Goal: Task Accomplishment & Management: Use online tool/utility

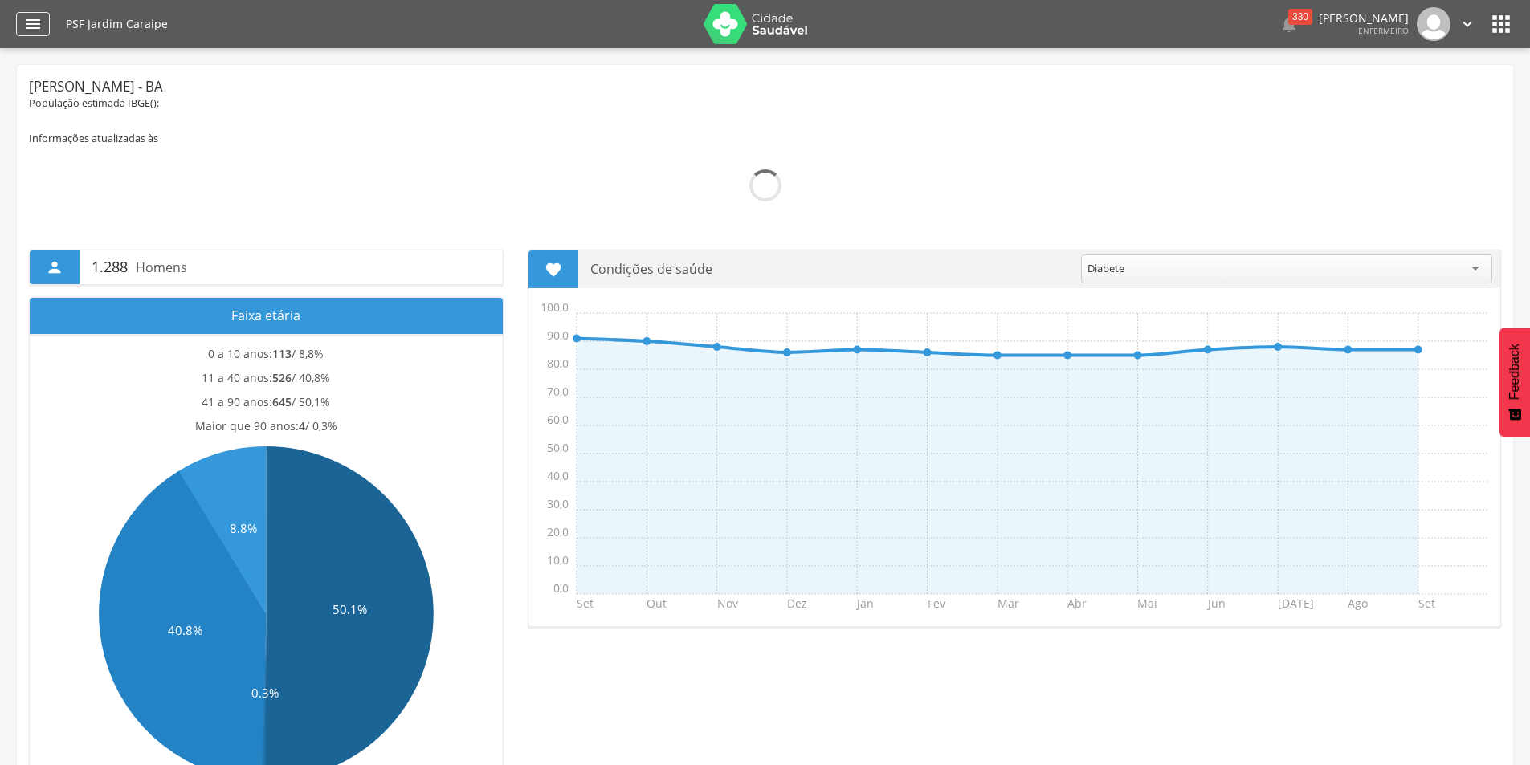
click at [30, 16] on icon "" at bounding box center [32, 23] width 19 height 19
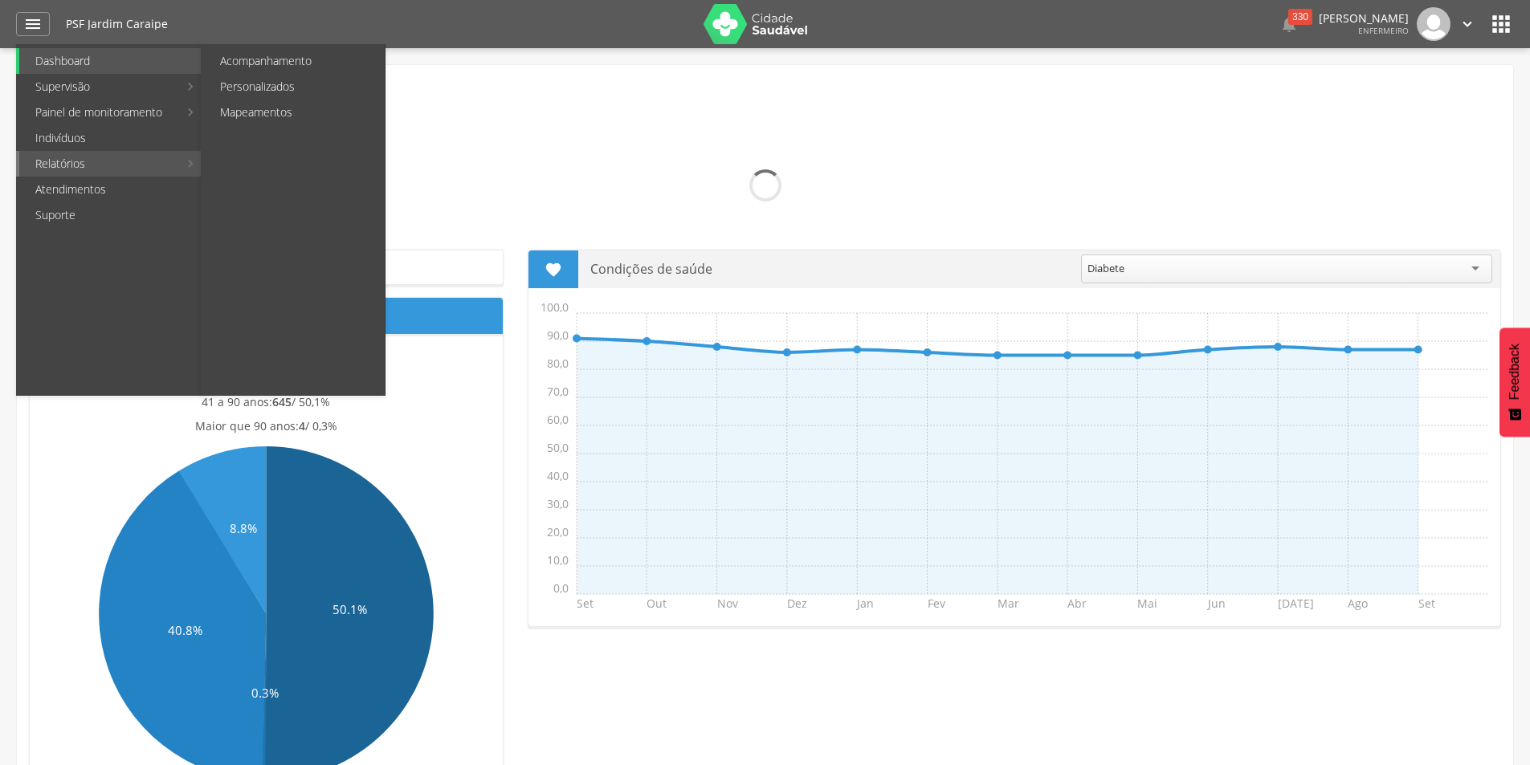
click at [40, 167] on link "Relatórios" at bounding box center [98, 164] width 159 height 26
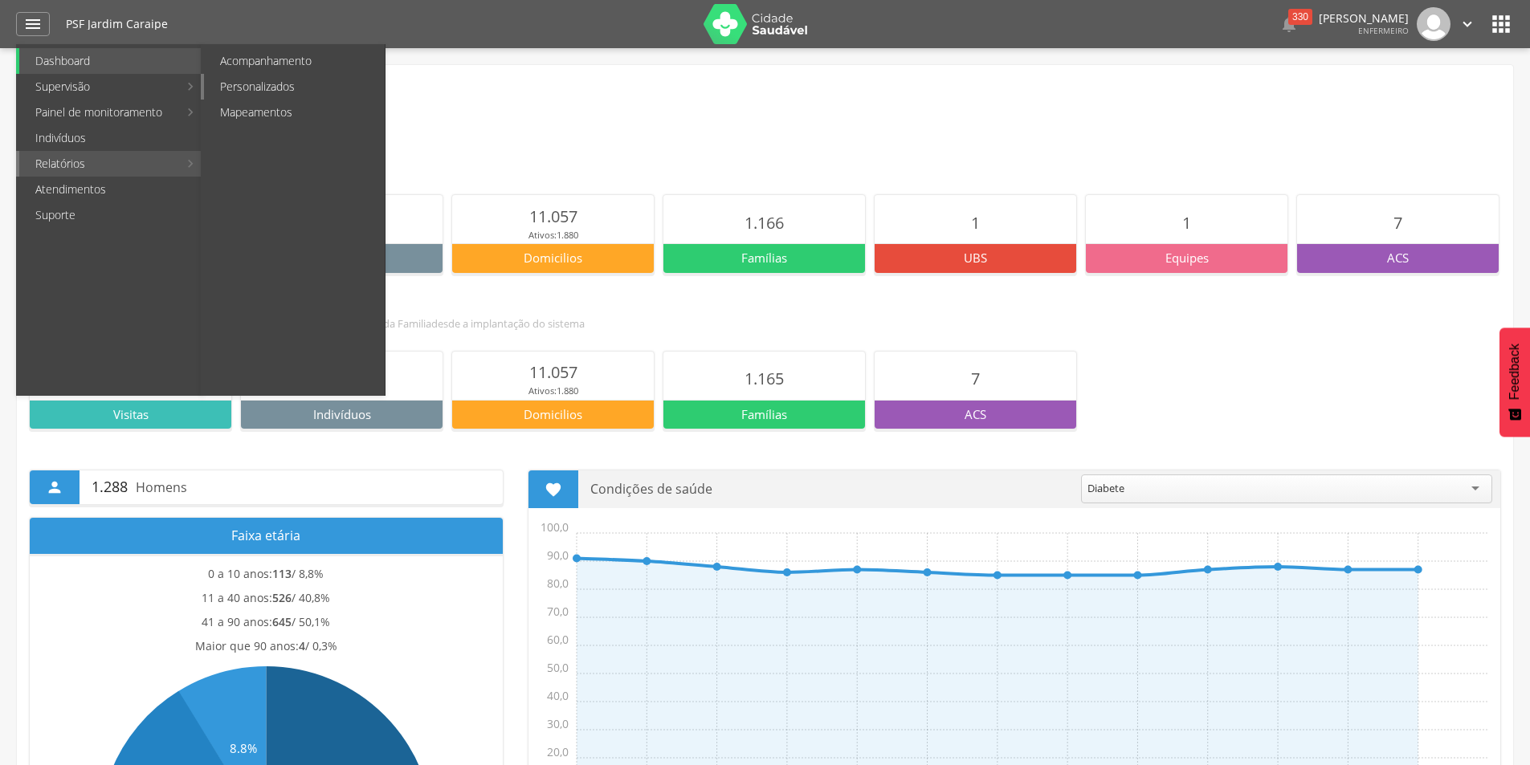
click at [251, 97] on link "Personalizados" at bounding box center [294, 87] width 181 height 26
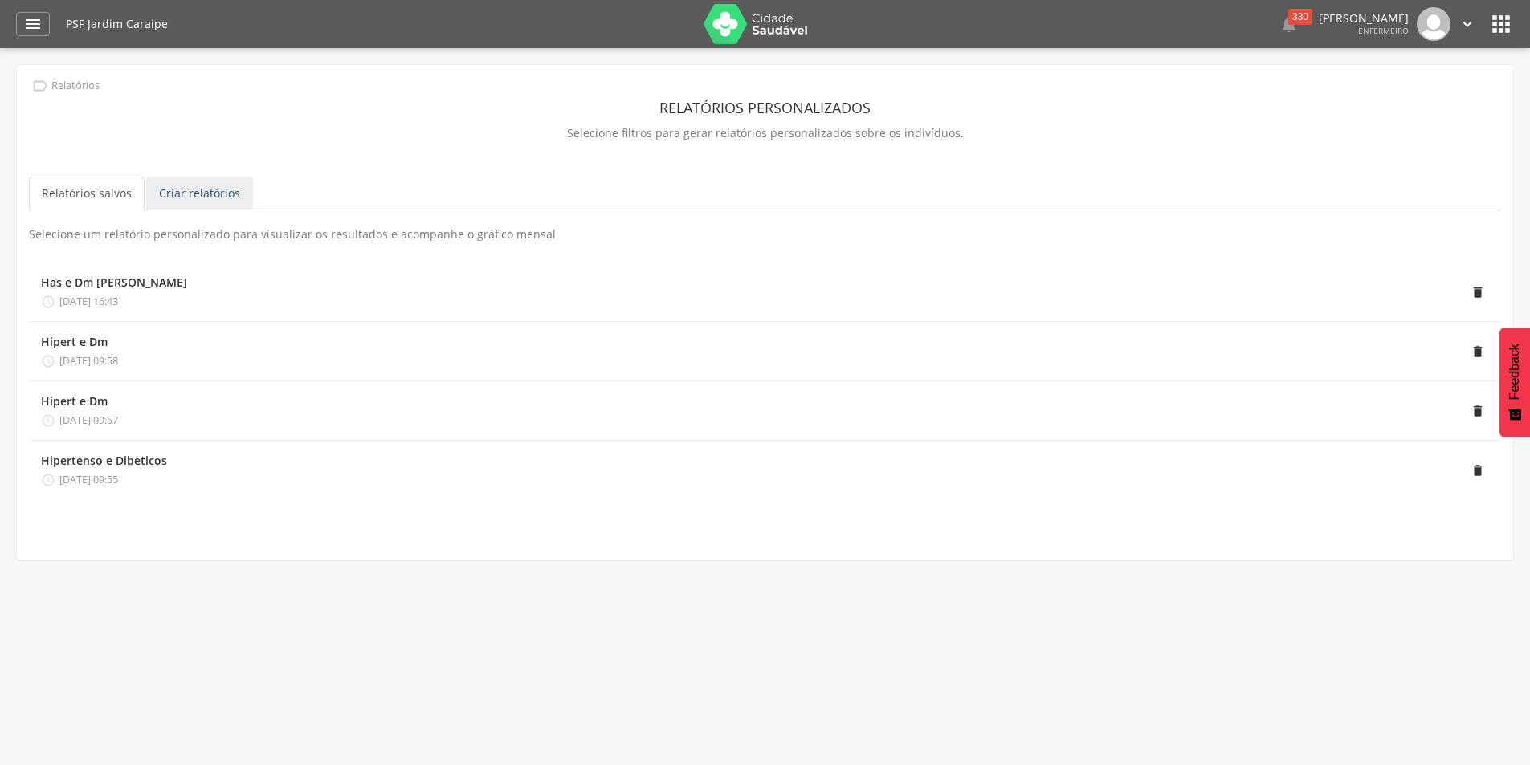
click at [186, 194] on link "Criar relatórios" at bounding box center [199, 194] width 107 height 34
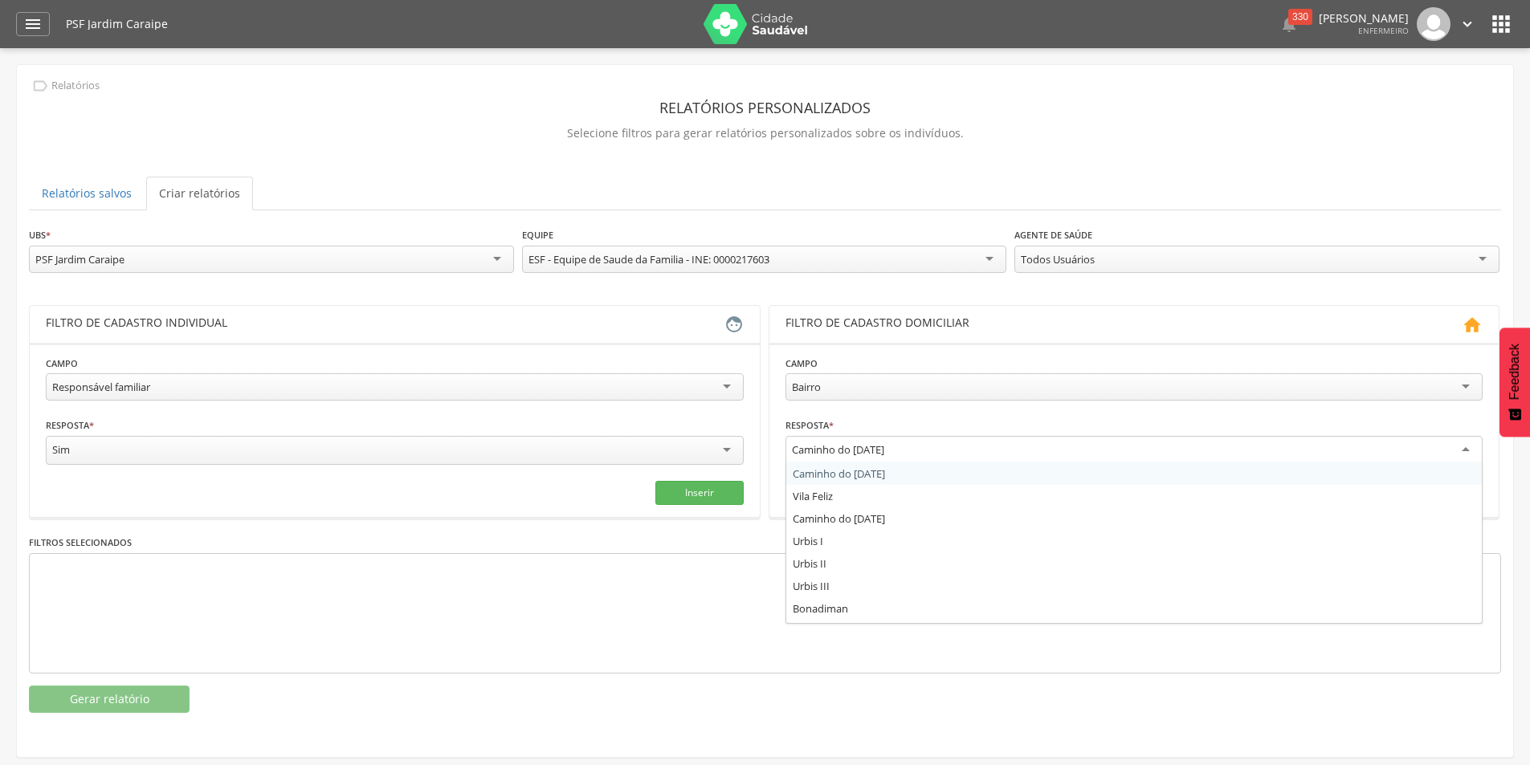
click at [1467, 444] on div "Caminho do [DATE]" at bounding box center [1134, 450] width 698 height 29
click at [952, 422] on div "**********" at bounding box center [1134, 442] width 698 height 51
click at [729, 381] on div "Responsável familiar" at bounding box center [395, 386] width 698 height 27
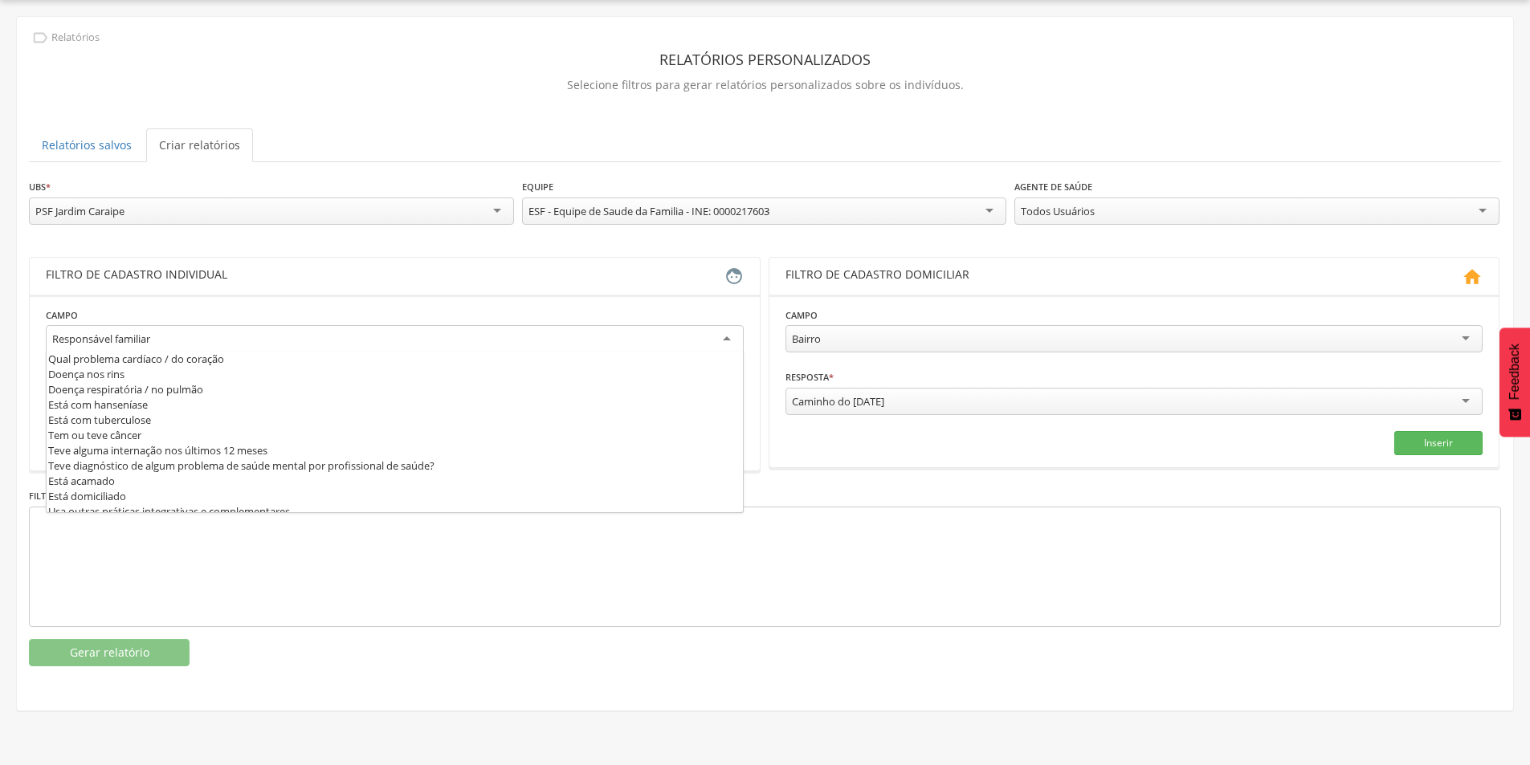
scroll to position [547, 0]
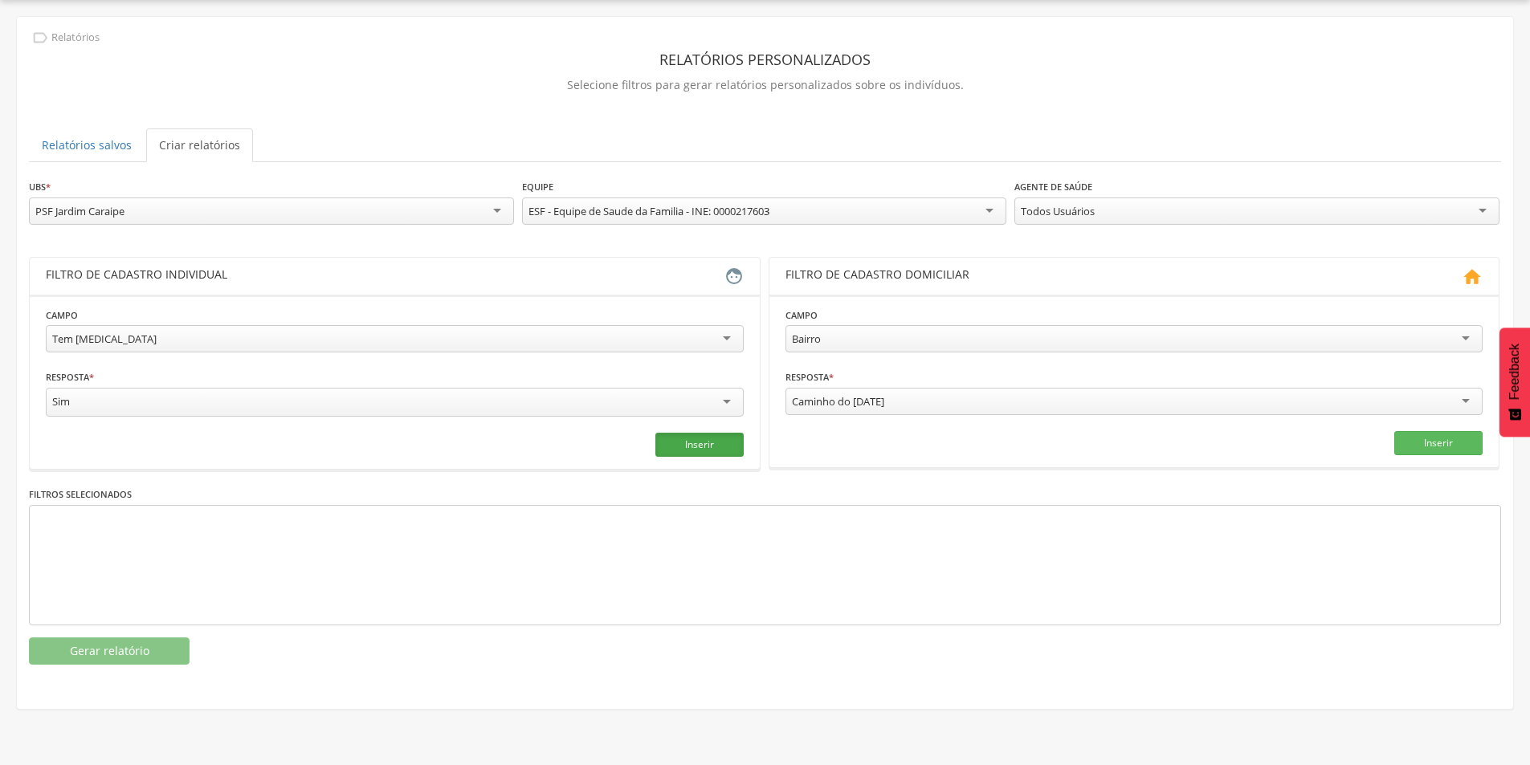
click at [687, 447] on button "Inserir" at bounding box center [699, 445] width 88 height 24
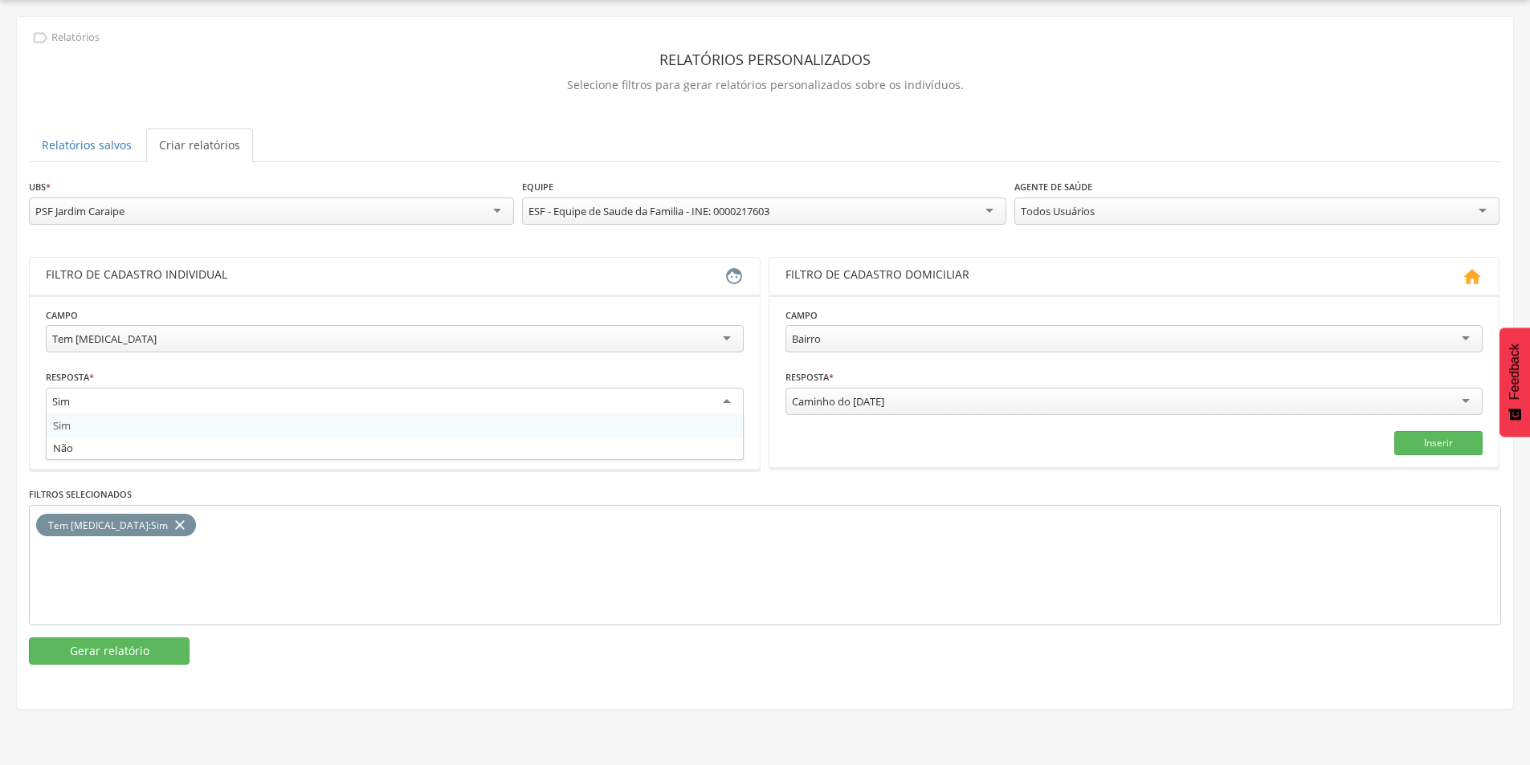
click at [729, 400] on div "Sim" at bounding box center [395, 402] width 698 height 29
click at [690, 514] on div "Tem [MEDICAL_DATA] : Sim close" at bounding box center [765, 564] width 1472 height 120
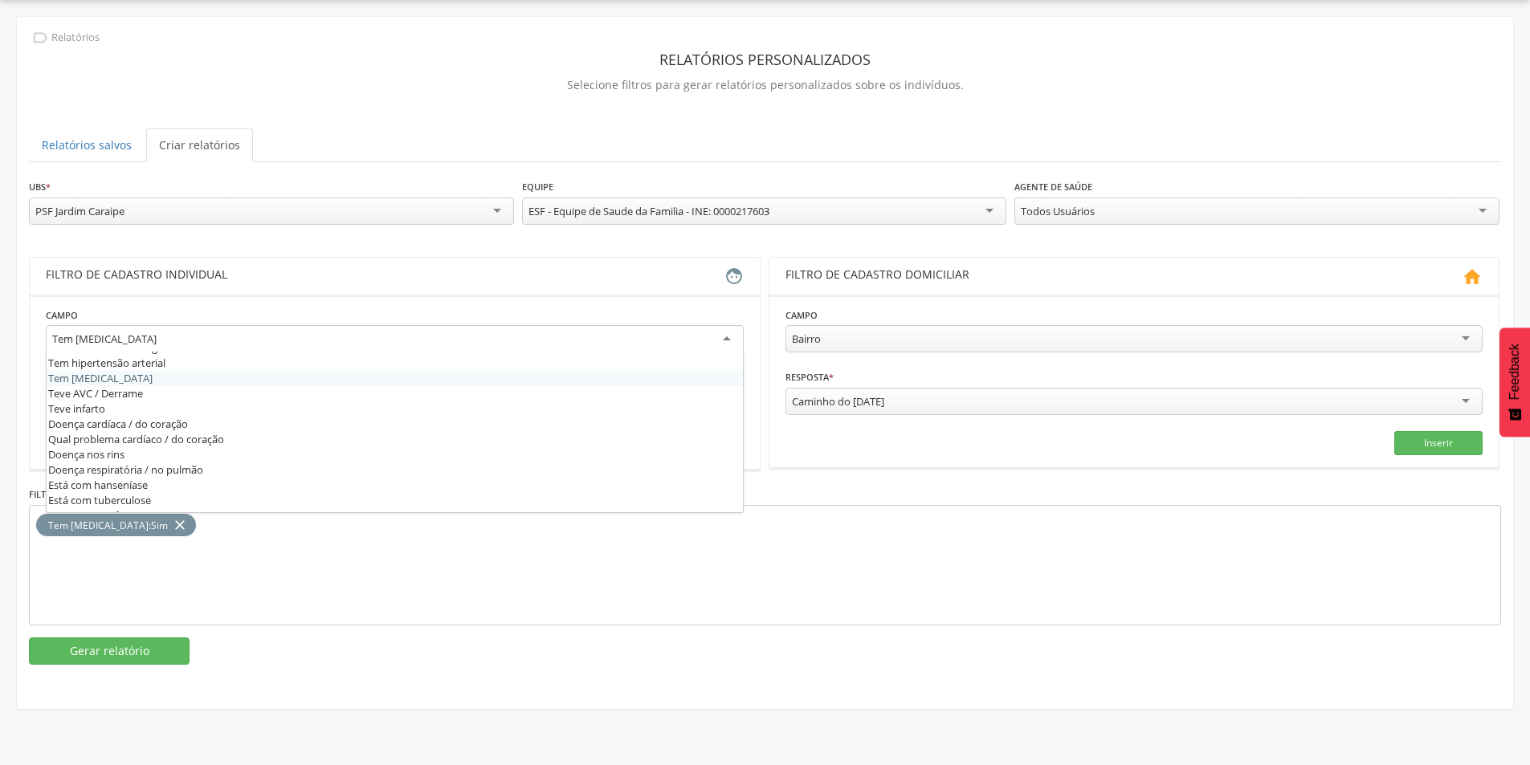
click at [725, 335] on div "Tem [MEDICAL_DATA]" at bounding box center [395, 339] width 698 height 29
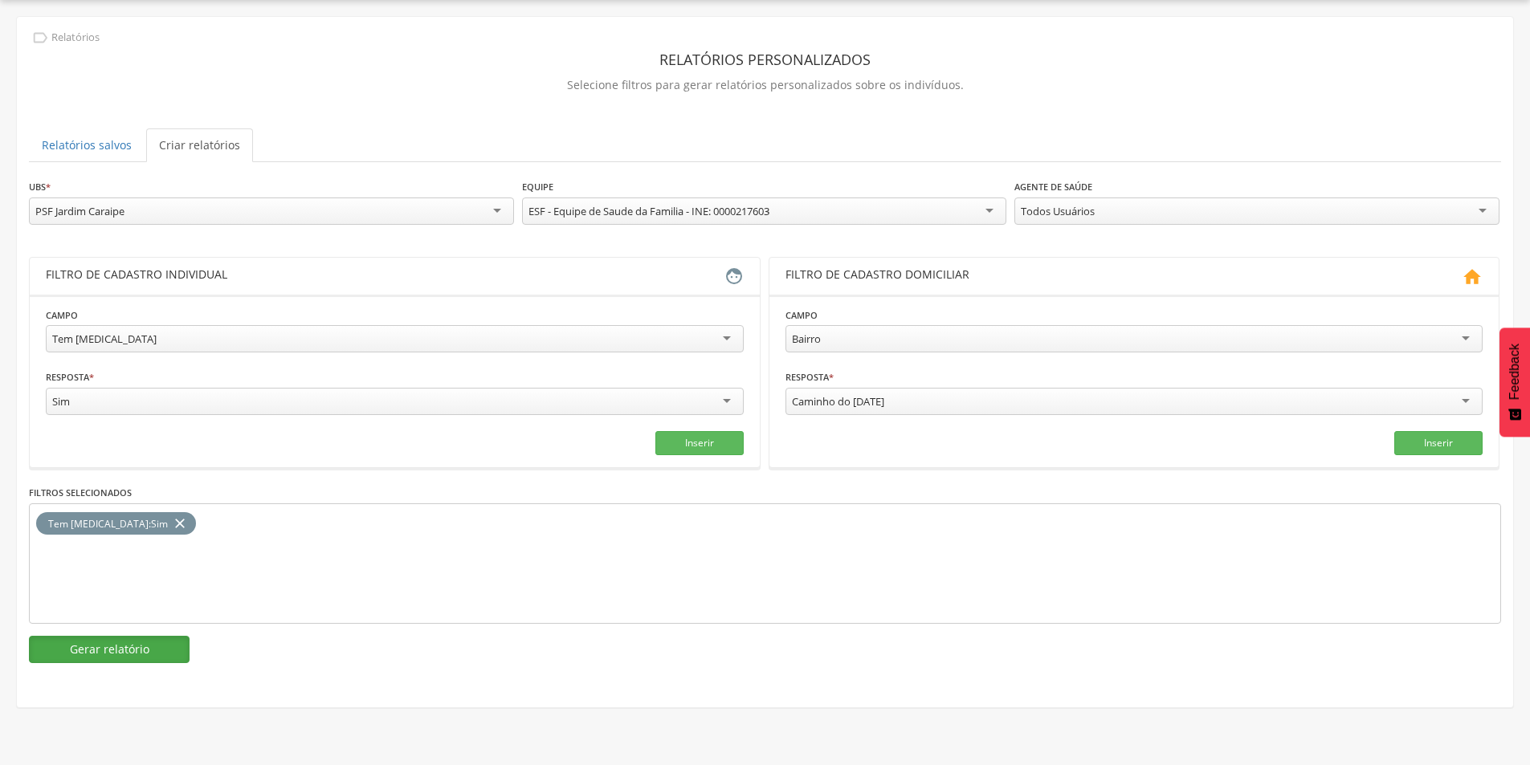
click at [153, 646] on button "Gerar relatório" at bounding box center [109, 649] width 161 height 27
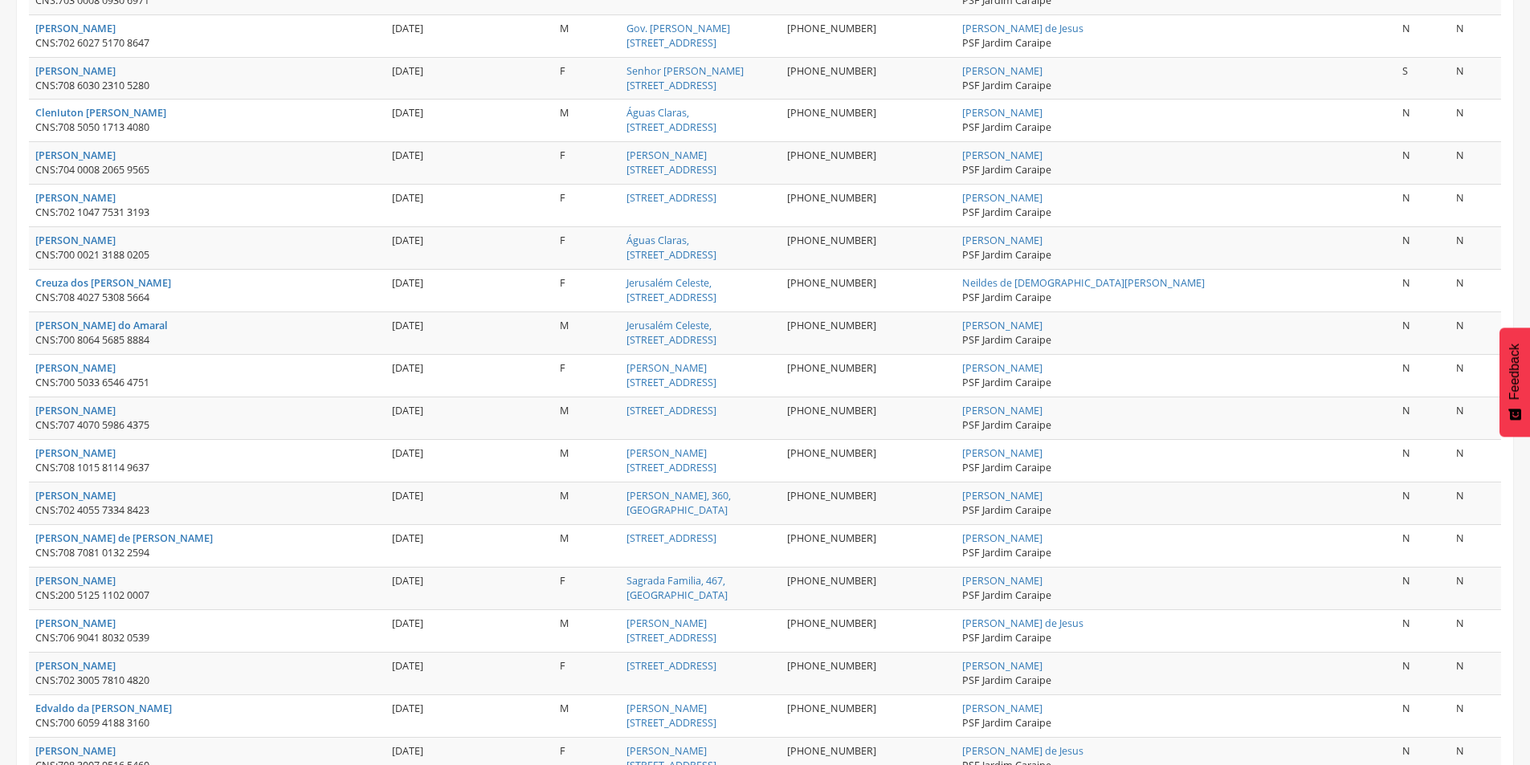
scroll to position [1992, 0]
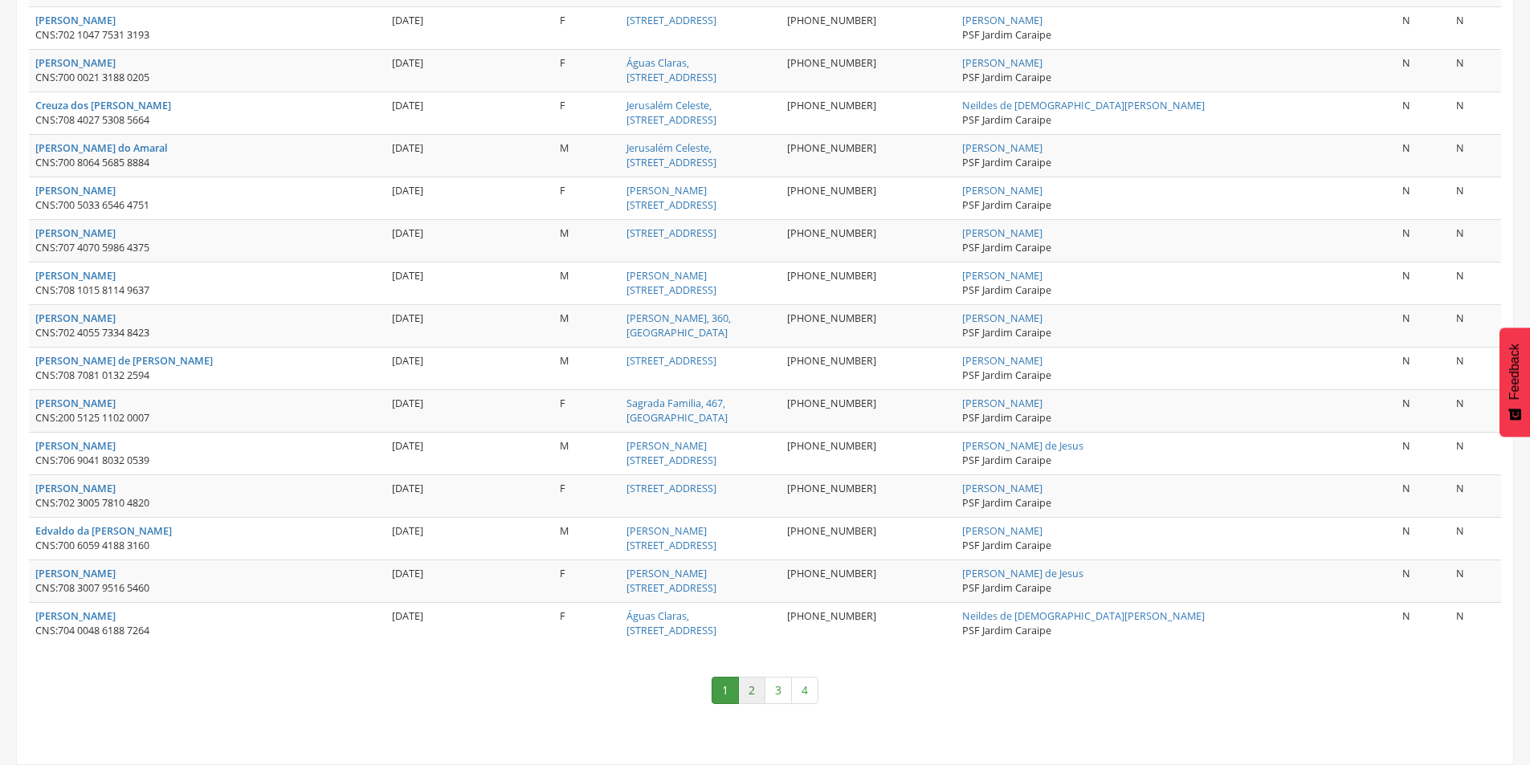
click at [749, 697] on link "2" at bounding box center [751, 690] width 27 height 27
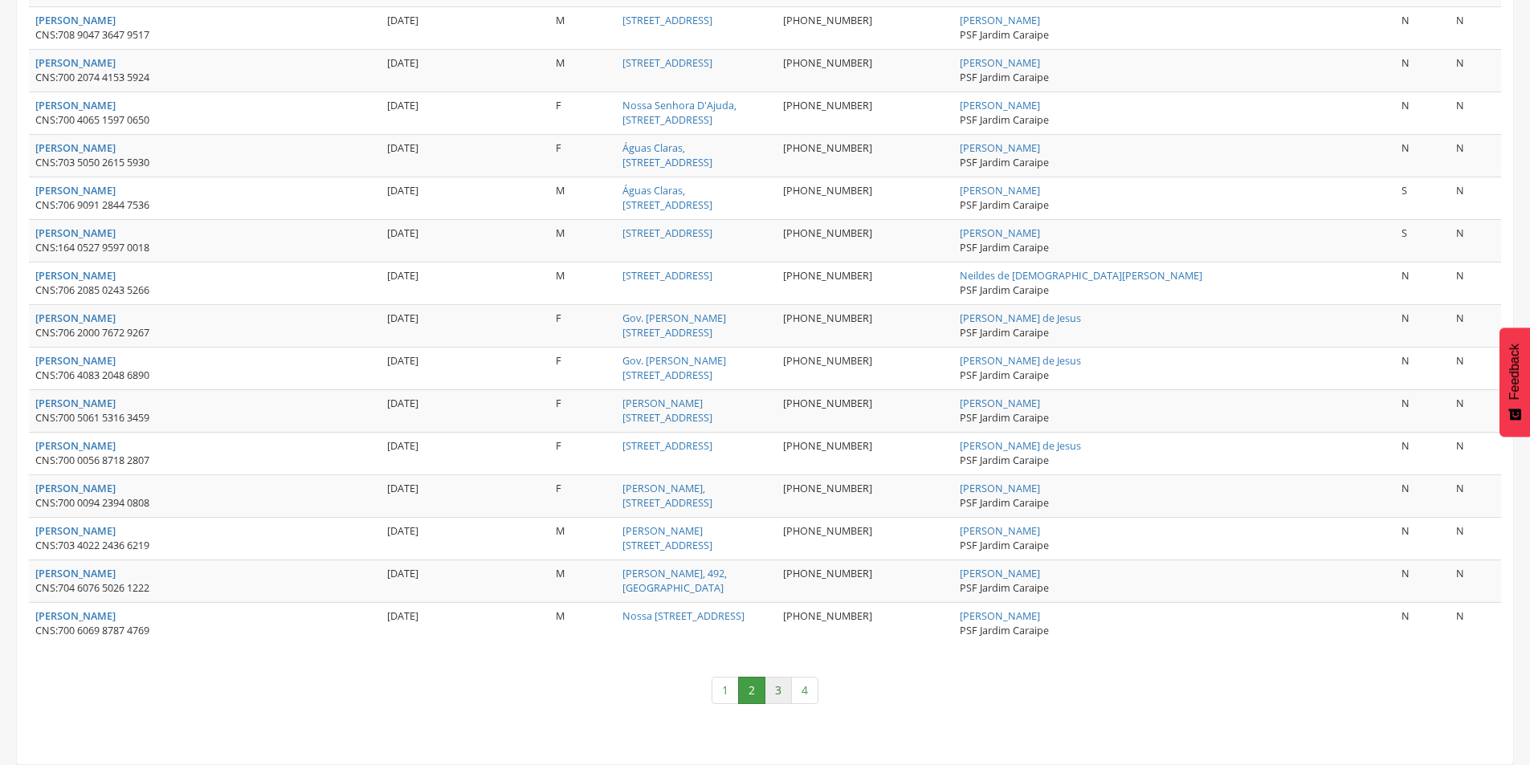
click at [780, 686] on link "3" at bounding box center [778, 690] width 27 height 27
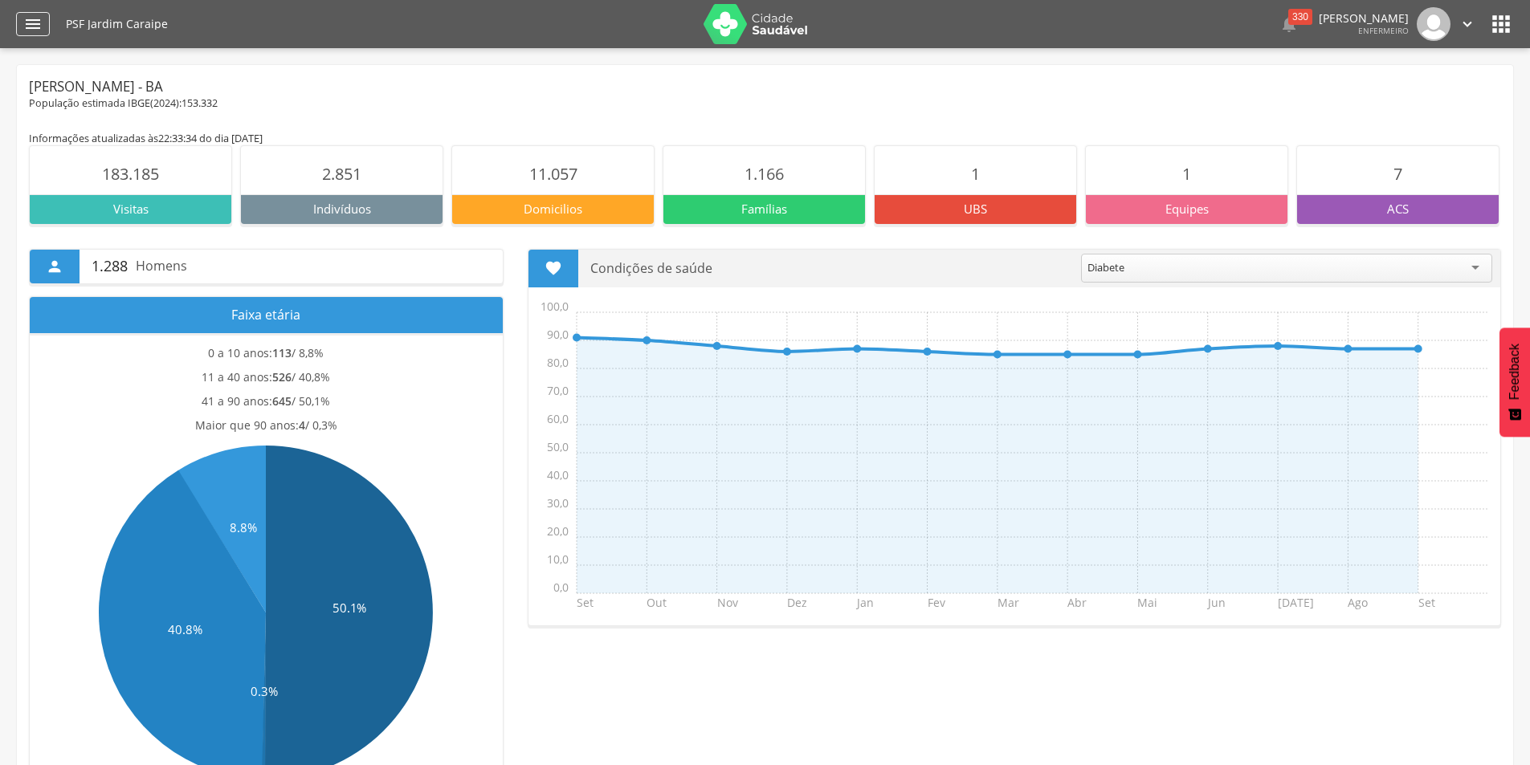
click at [39, 29] on icon "" at bounding box center [32, 23] width 19 height 19
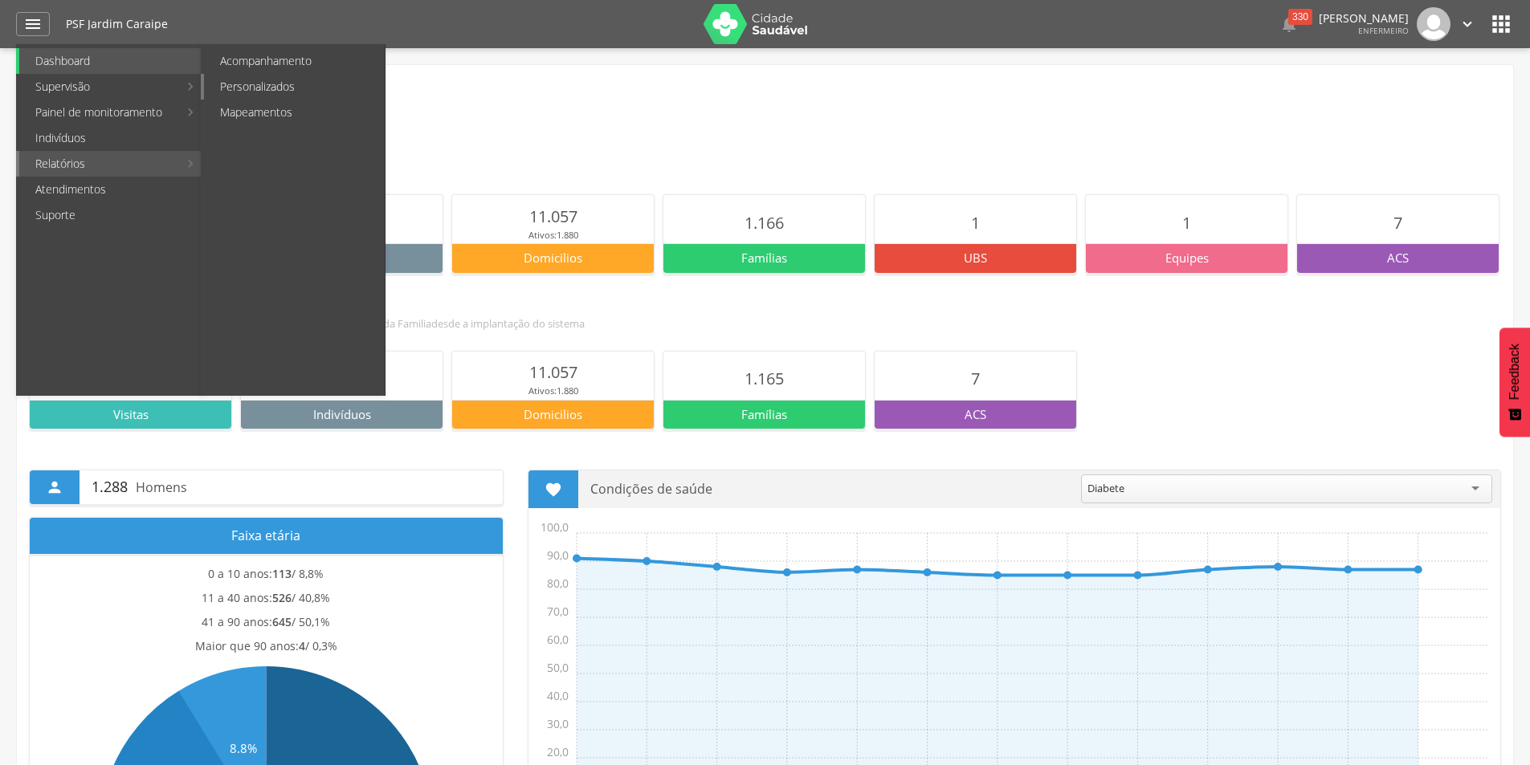
click at [263, 82] on link "Personalizados" at bounding box center [294, 87] width 181 height 26
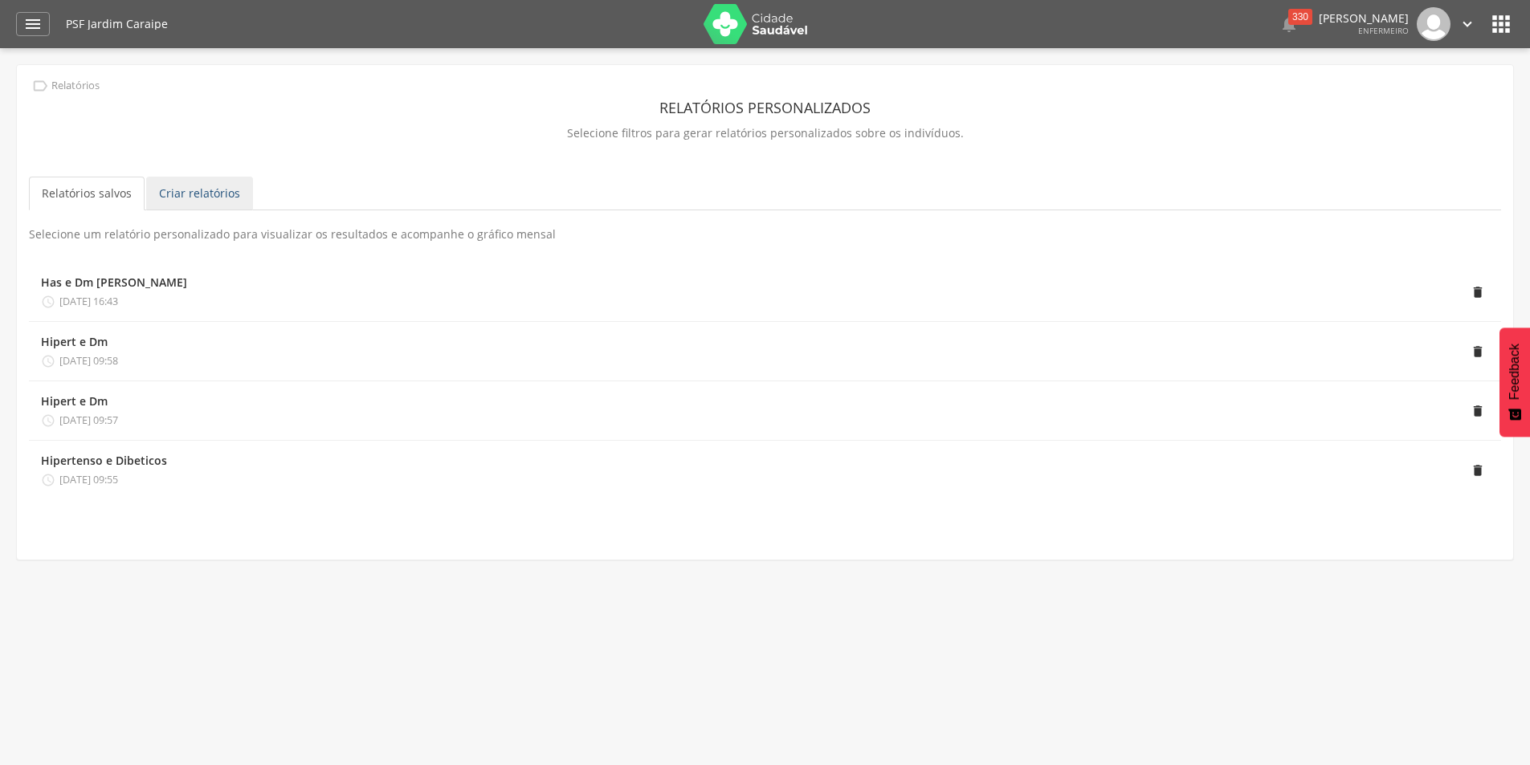
click at [195, 200] on link "Criar relatórios" at bounding box center [199, 194] width 107 height 34
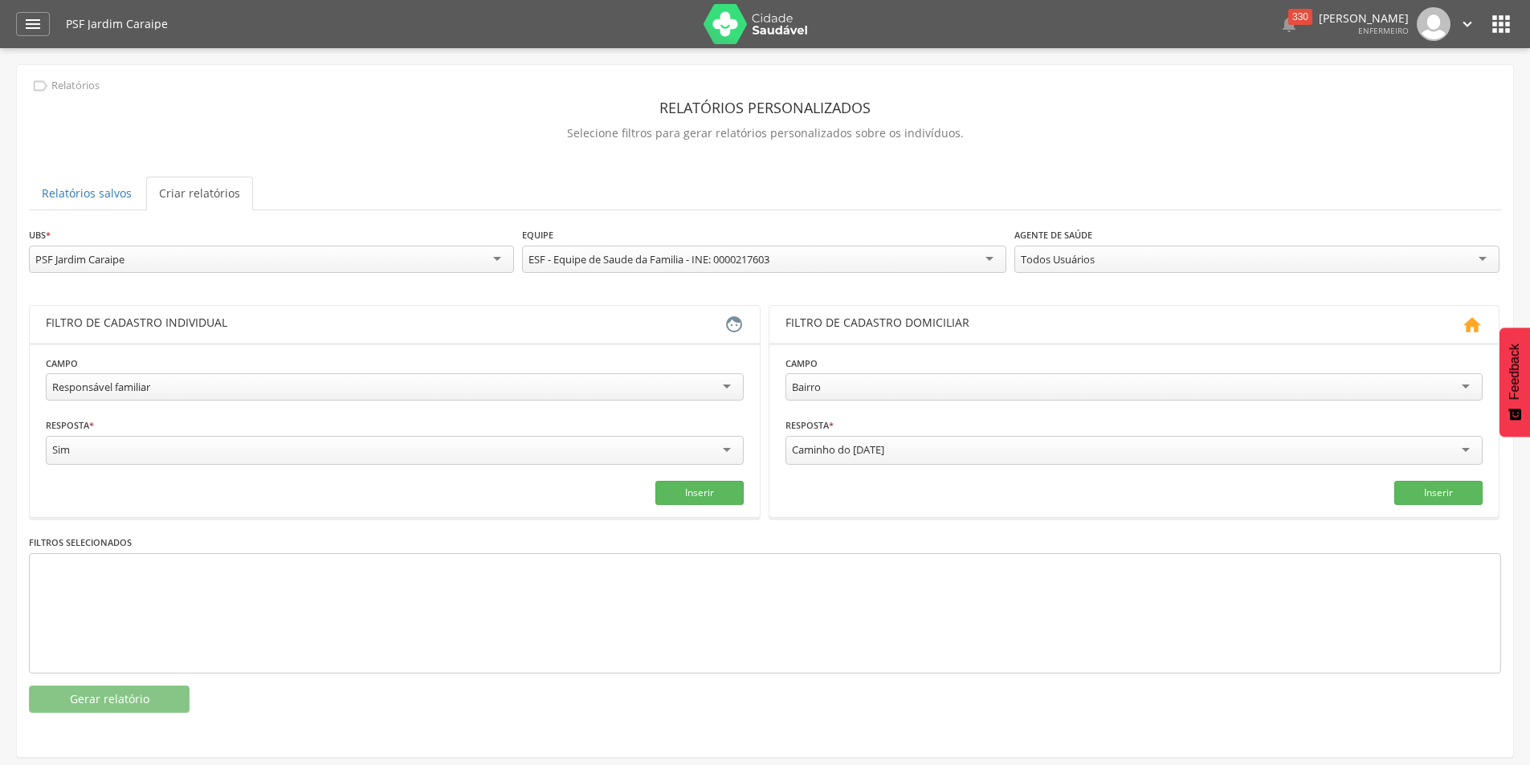
scroll to position [15, 0]
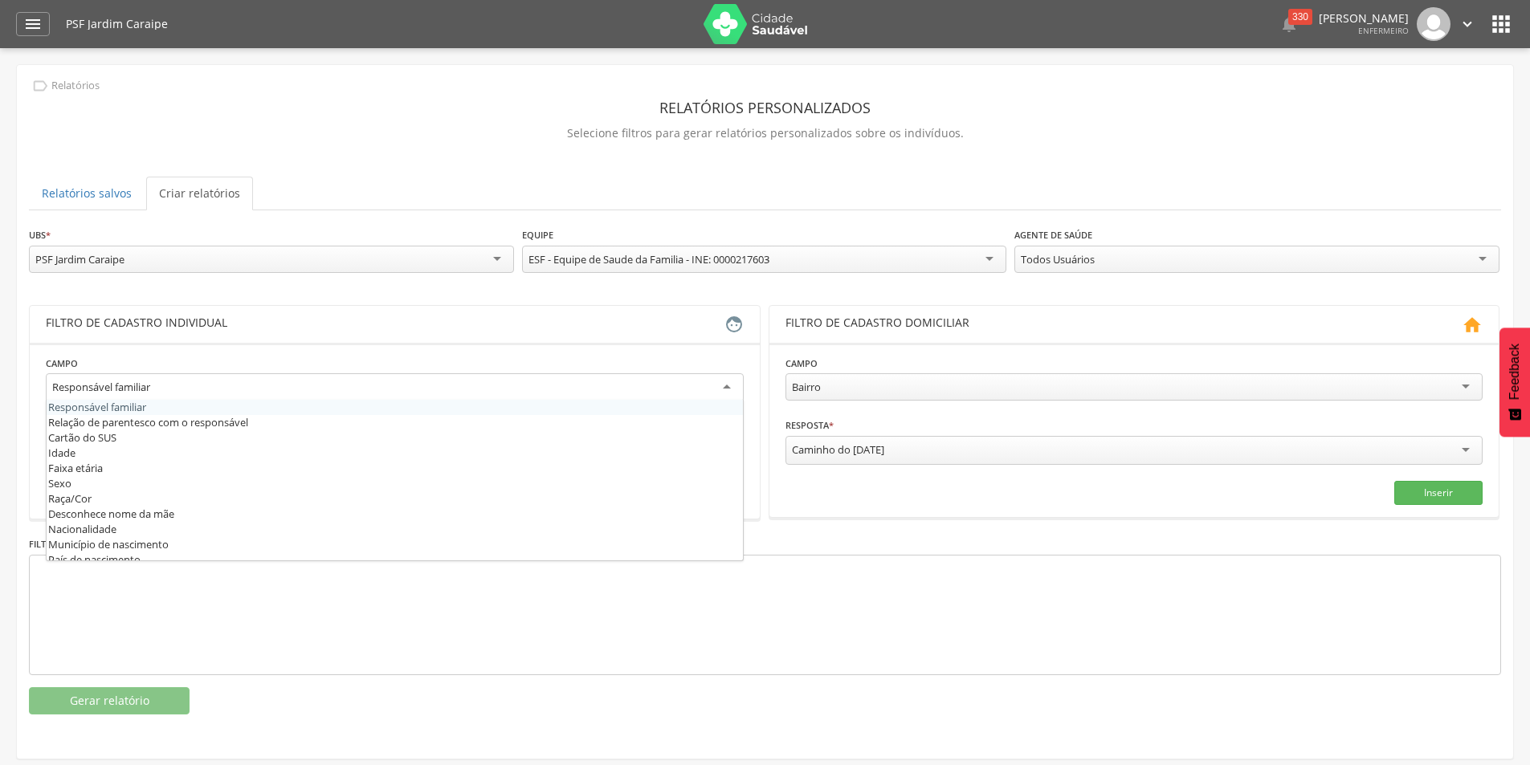
click at [724, 389] on div "Responsável familiar" at bounding box center [395, 387] width 698 height 29
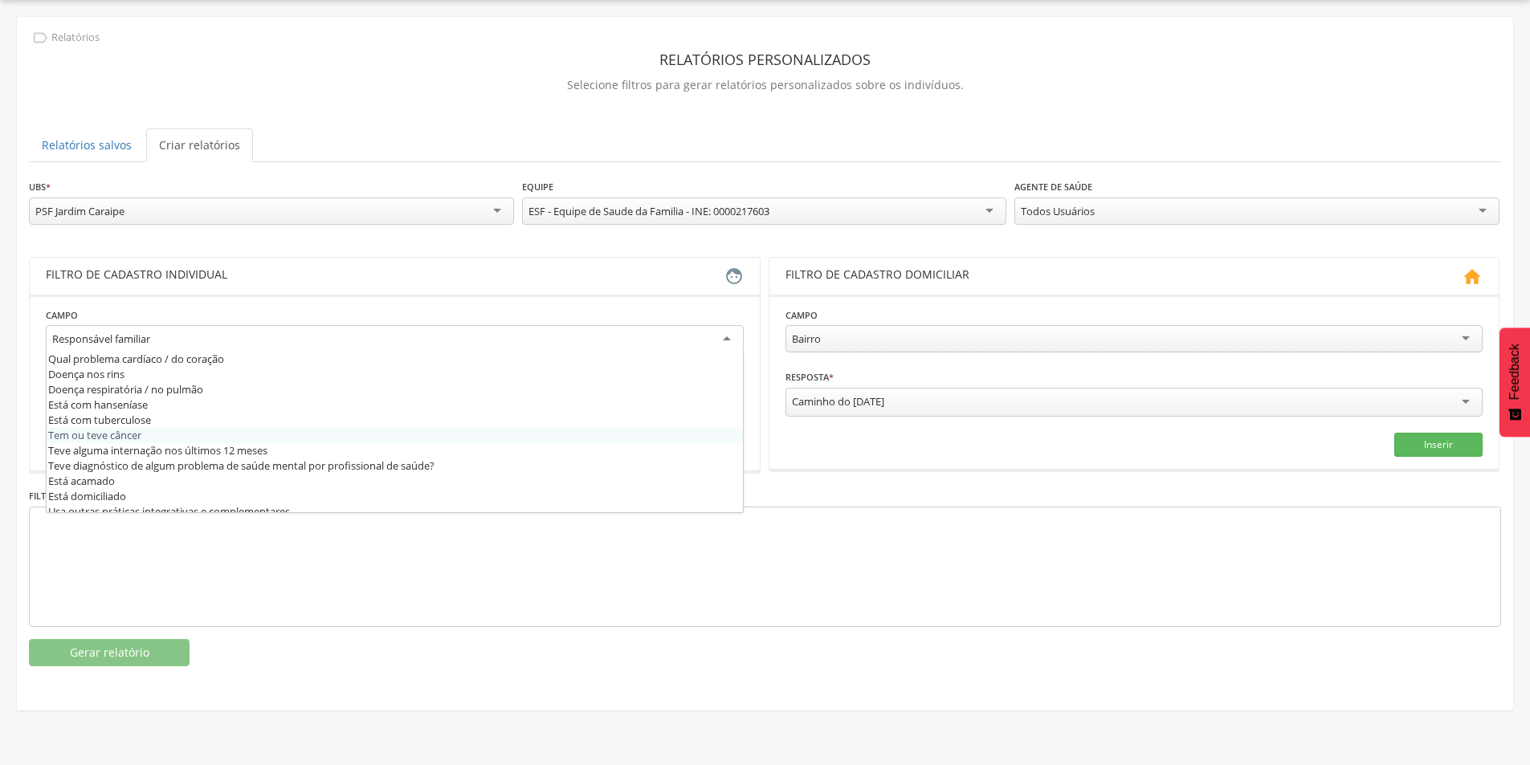
scroll to position [547, 0]
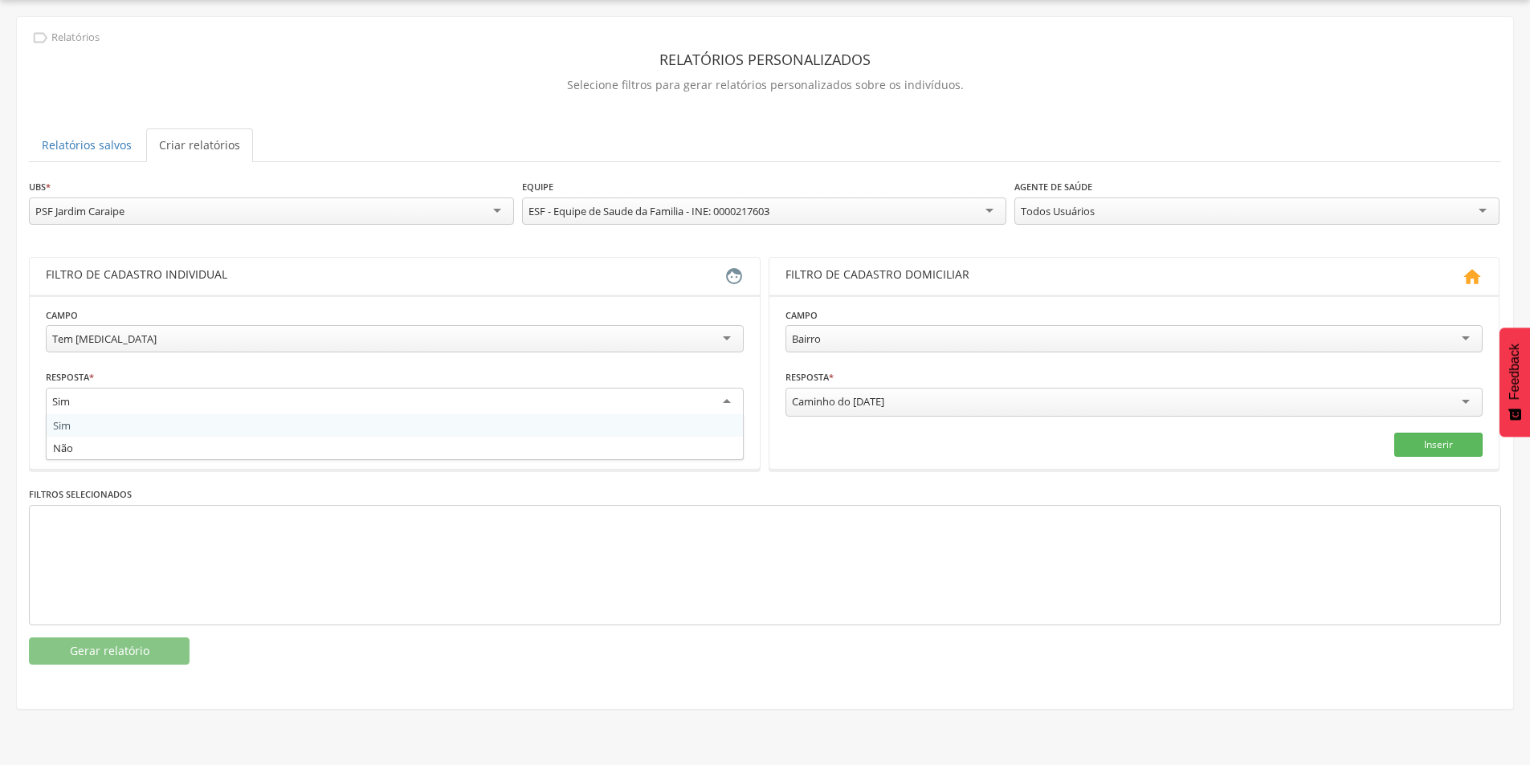
click at [724, 415] on div "Sim Sim Não" at bounding box center [395, 404] width 698 height 33
click at [617, 422] on fieldset "**********" at bounding box center [395, 382] width 698 height 150
click at [700, 443] on button "Inserir" at bounding box center [699, 443] width 88 height 24
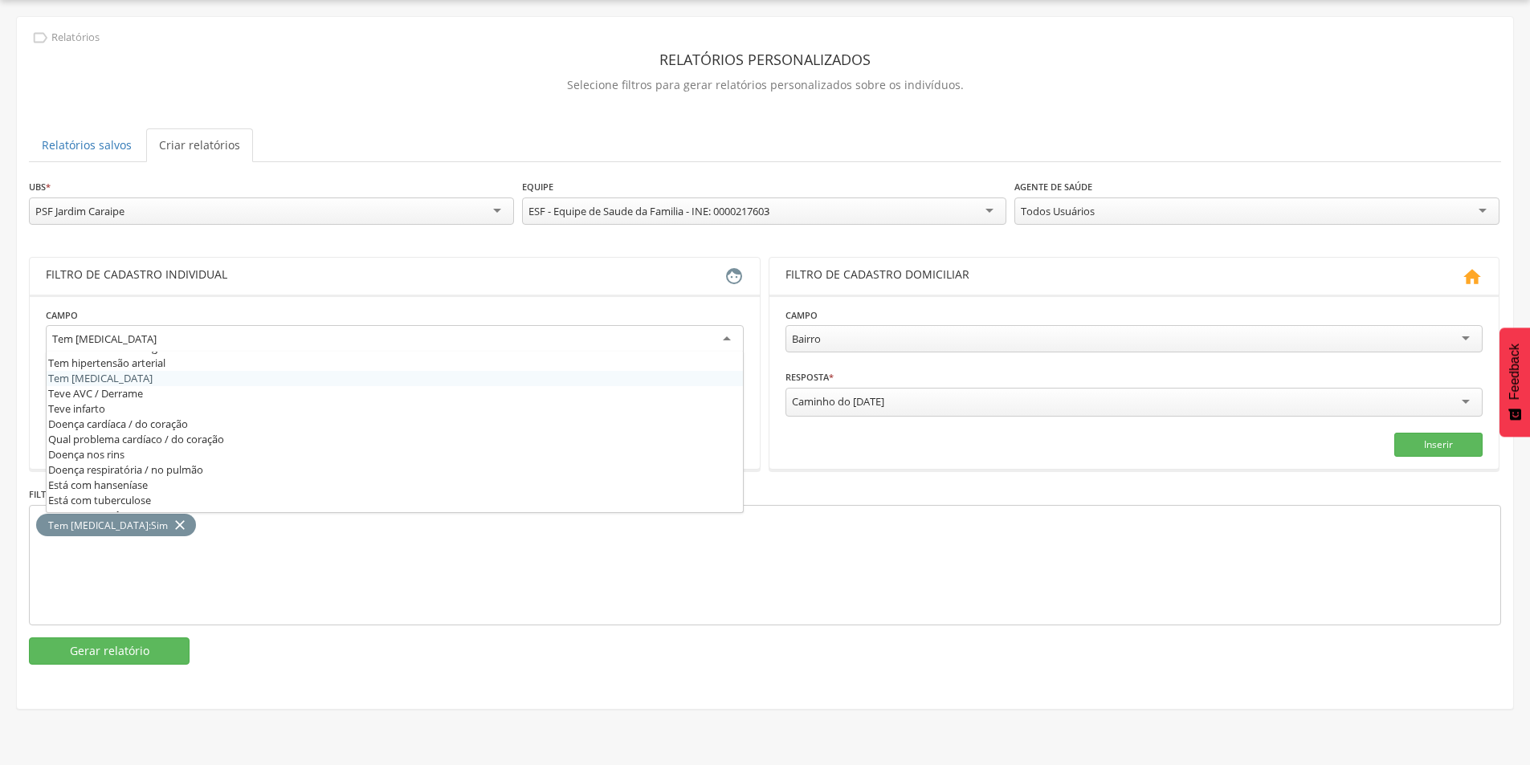
click at [734, 333] on div "Tem [MEDICAL_DATA]" at bounding box center [395, 339] width 698 height 29
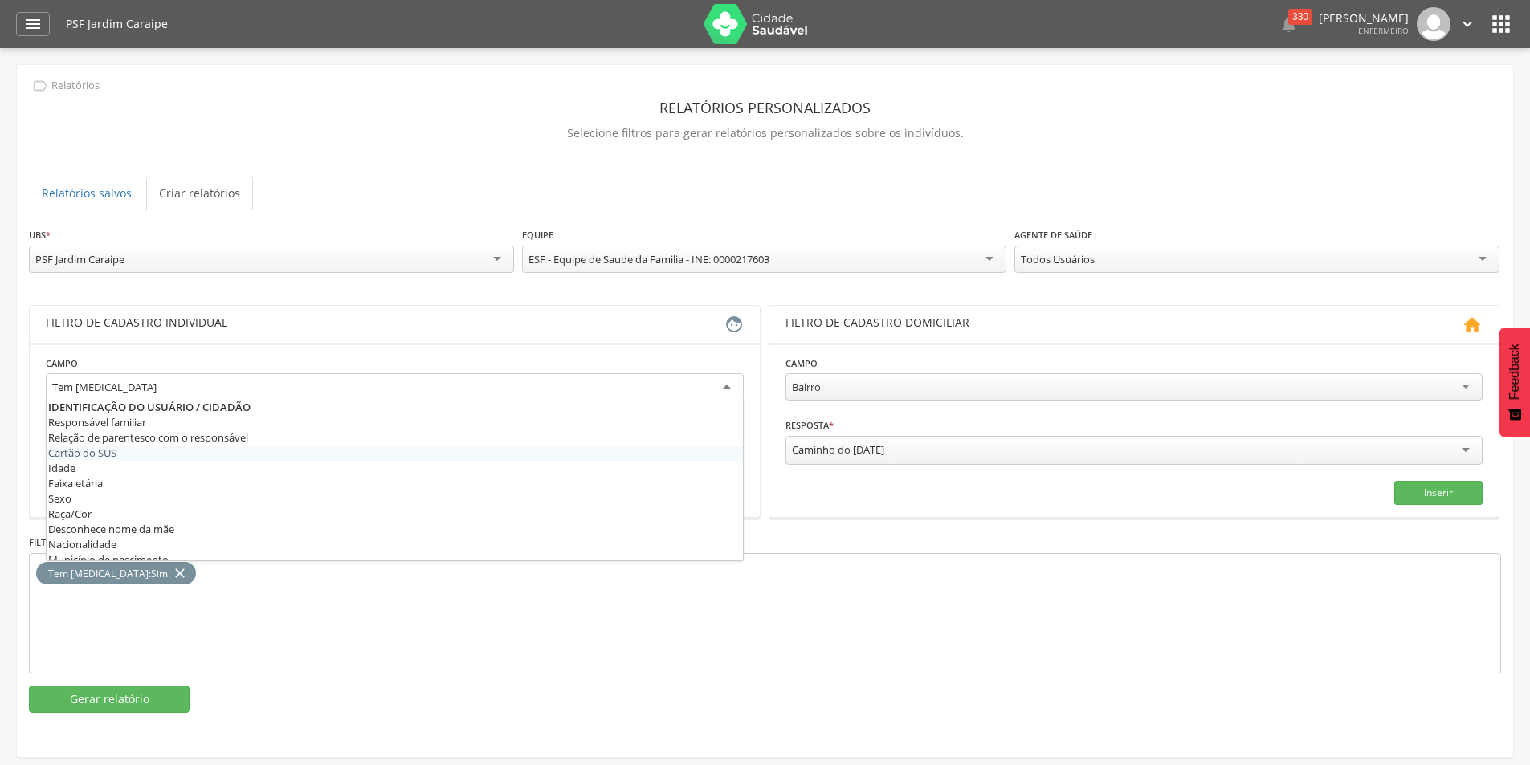
click at [1461, 393] on div "Bairro" at bounding box center [1134, 386] width 698 height 27
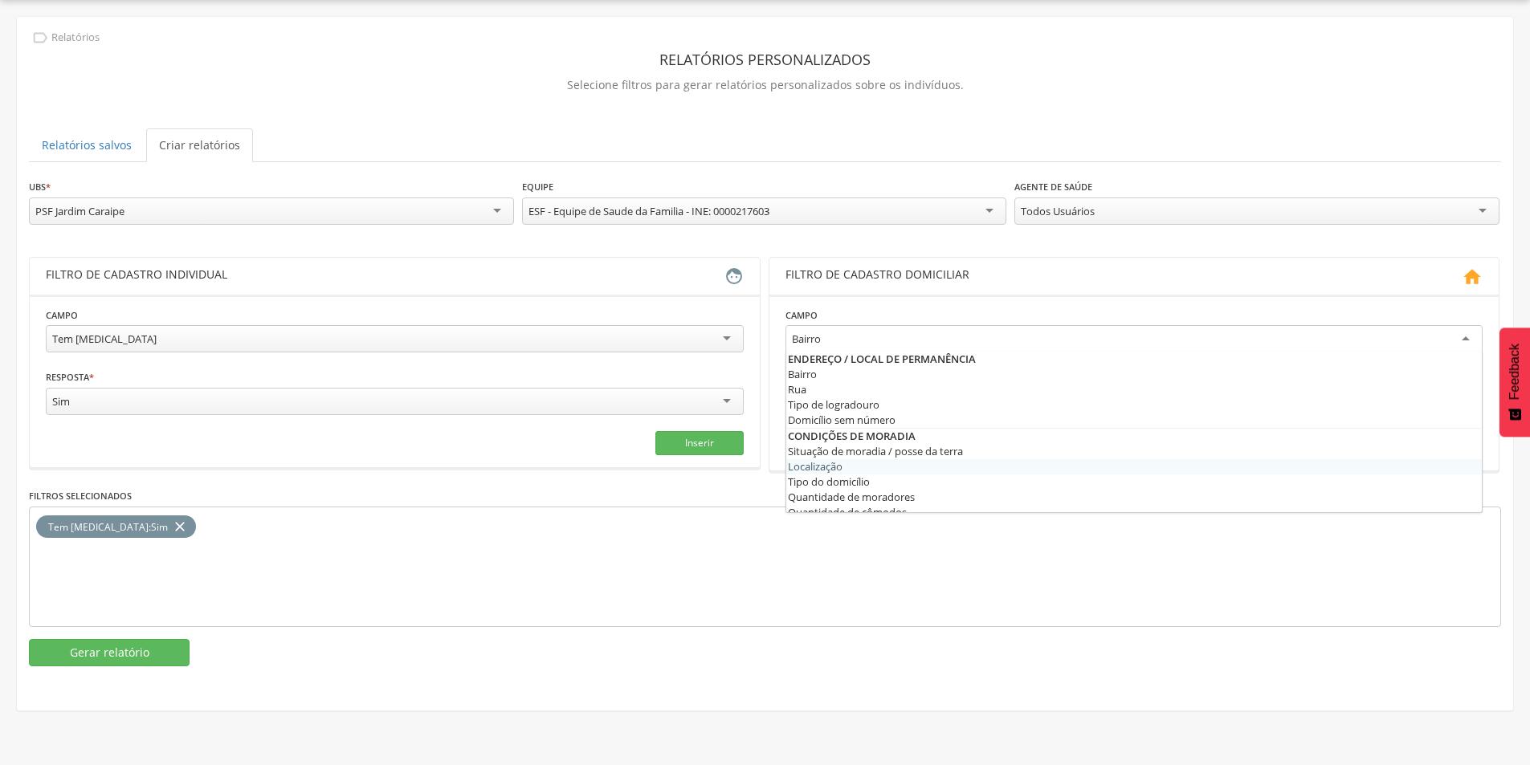
scroll to position [161, 0]
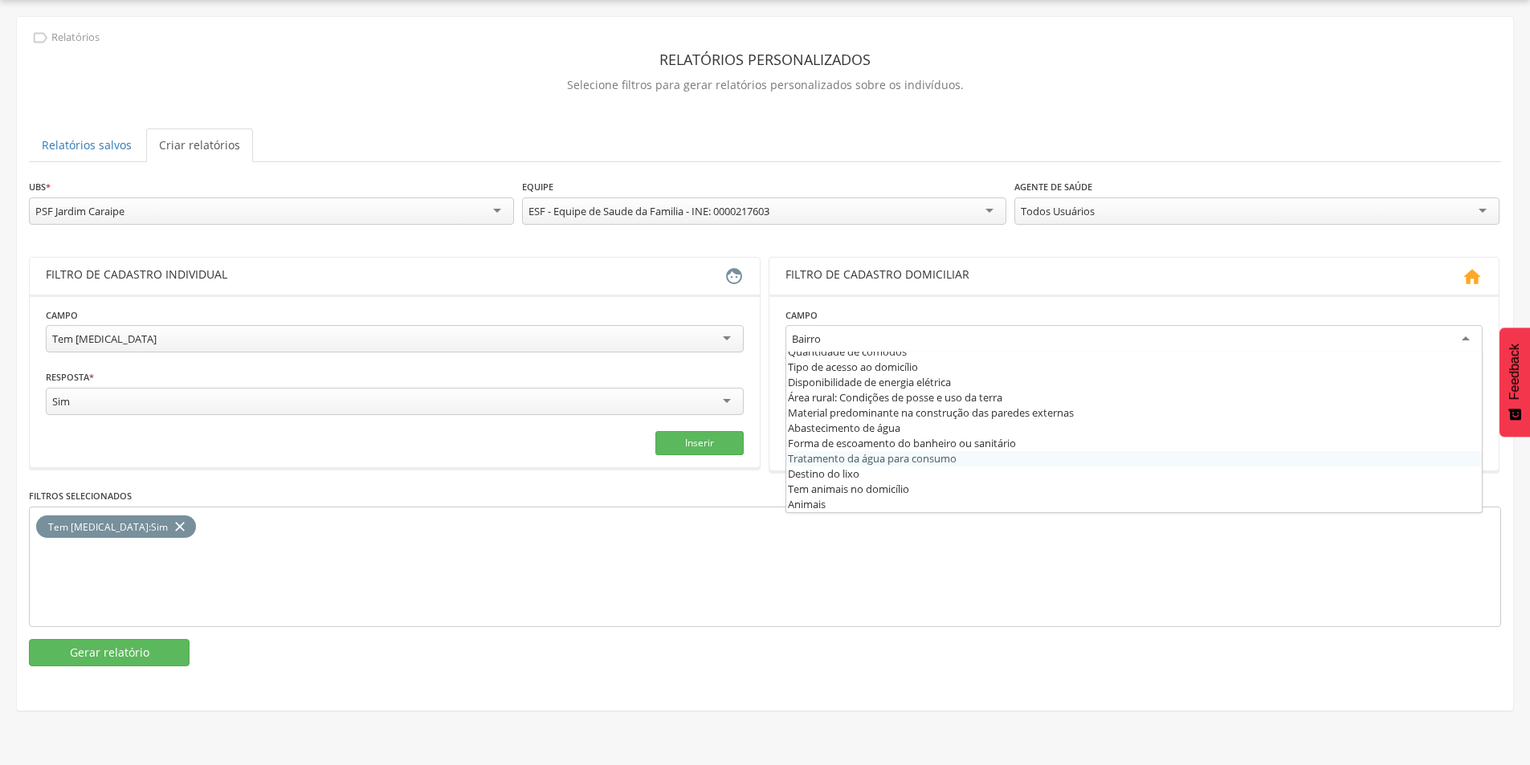
click at [605, 472] on div "**********" at bounding box center [765, 422] width 1472 height 488
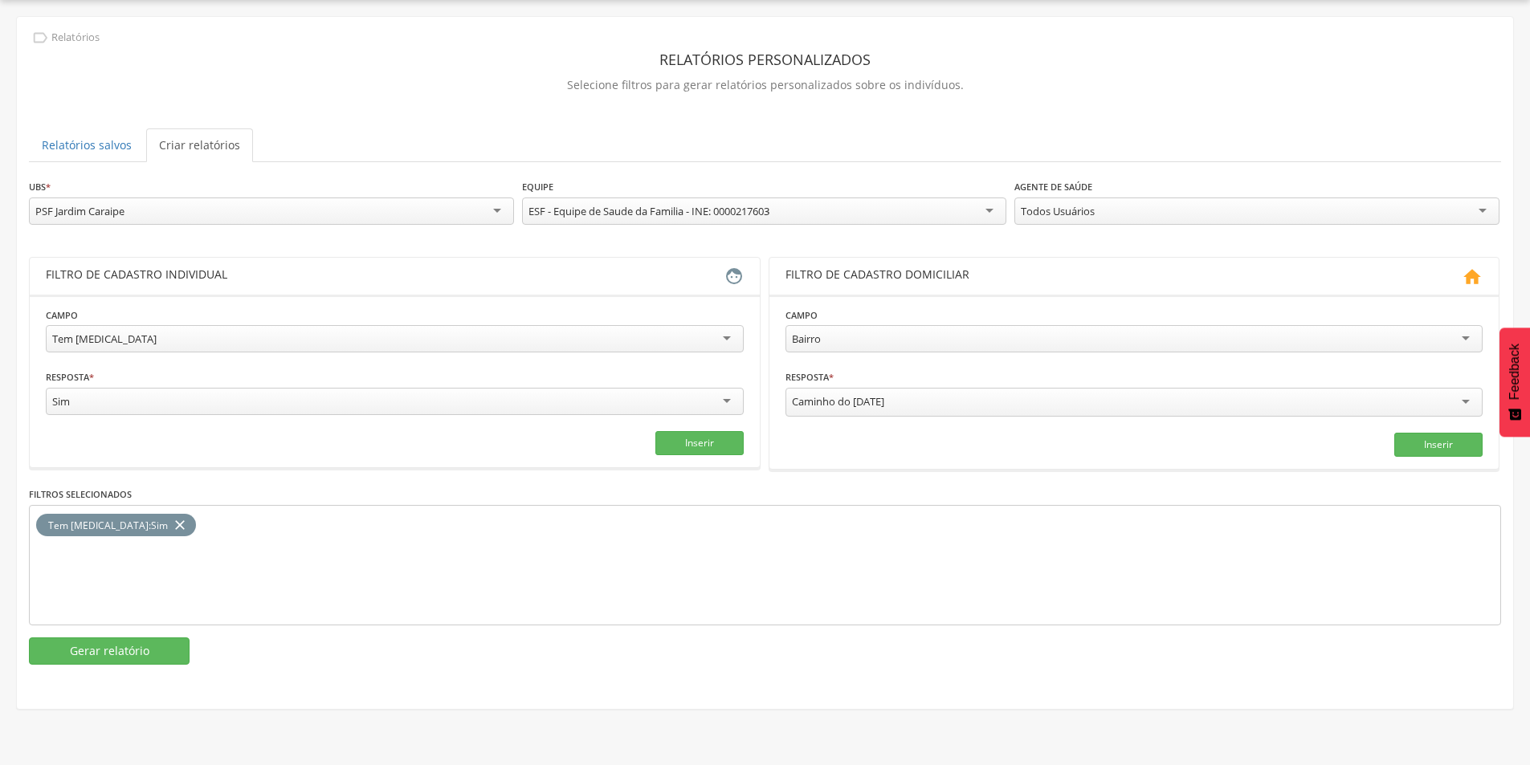
scroll to position [15, 0]
click at [1458, 325] on div "Bairro" at bounding box center [1134, 338] width 698 height 27
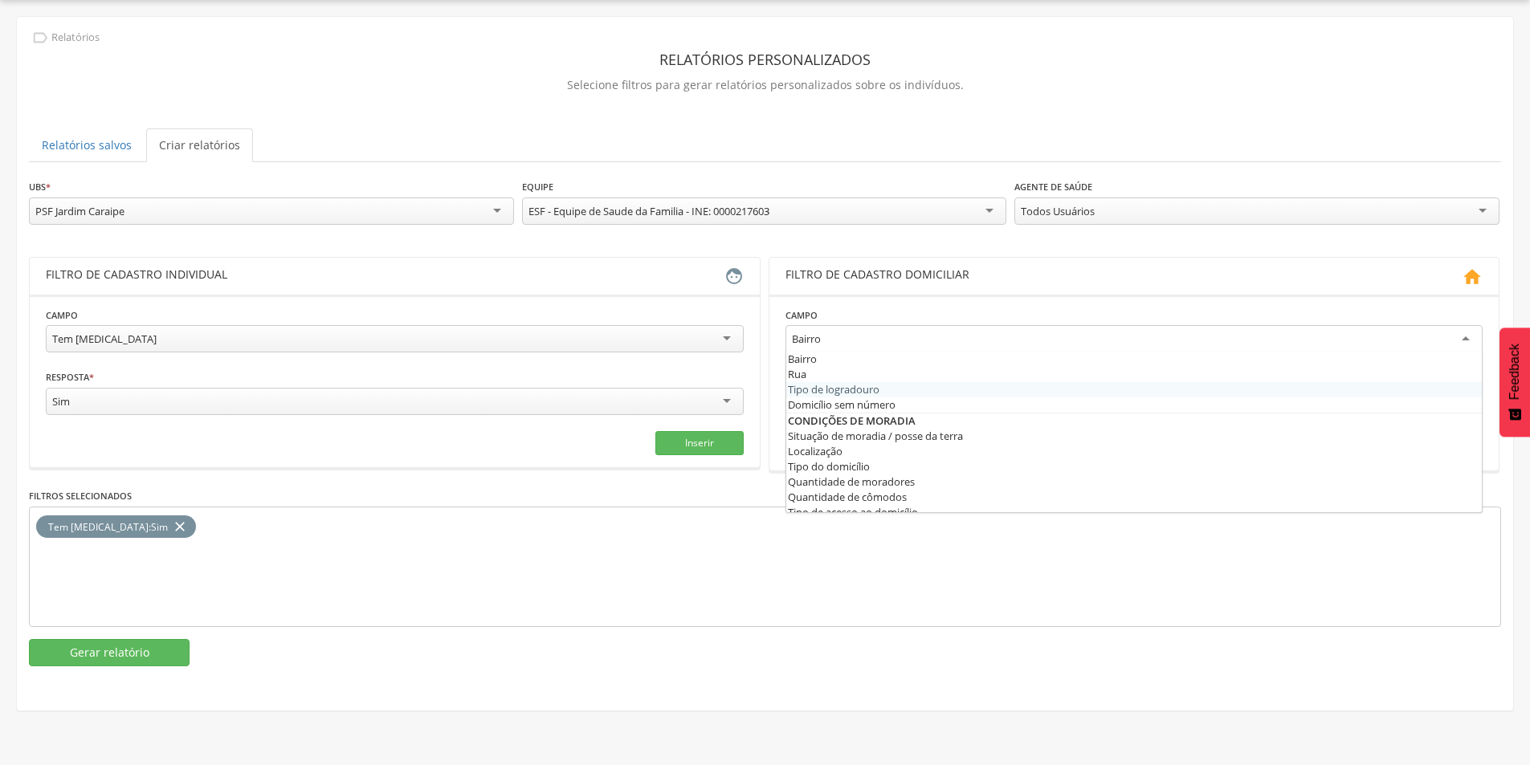
click at [727, 275] on icon "" at bounding box center [733, 276] width 19 height 19
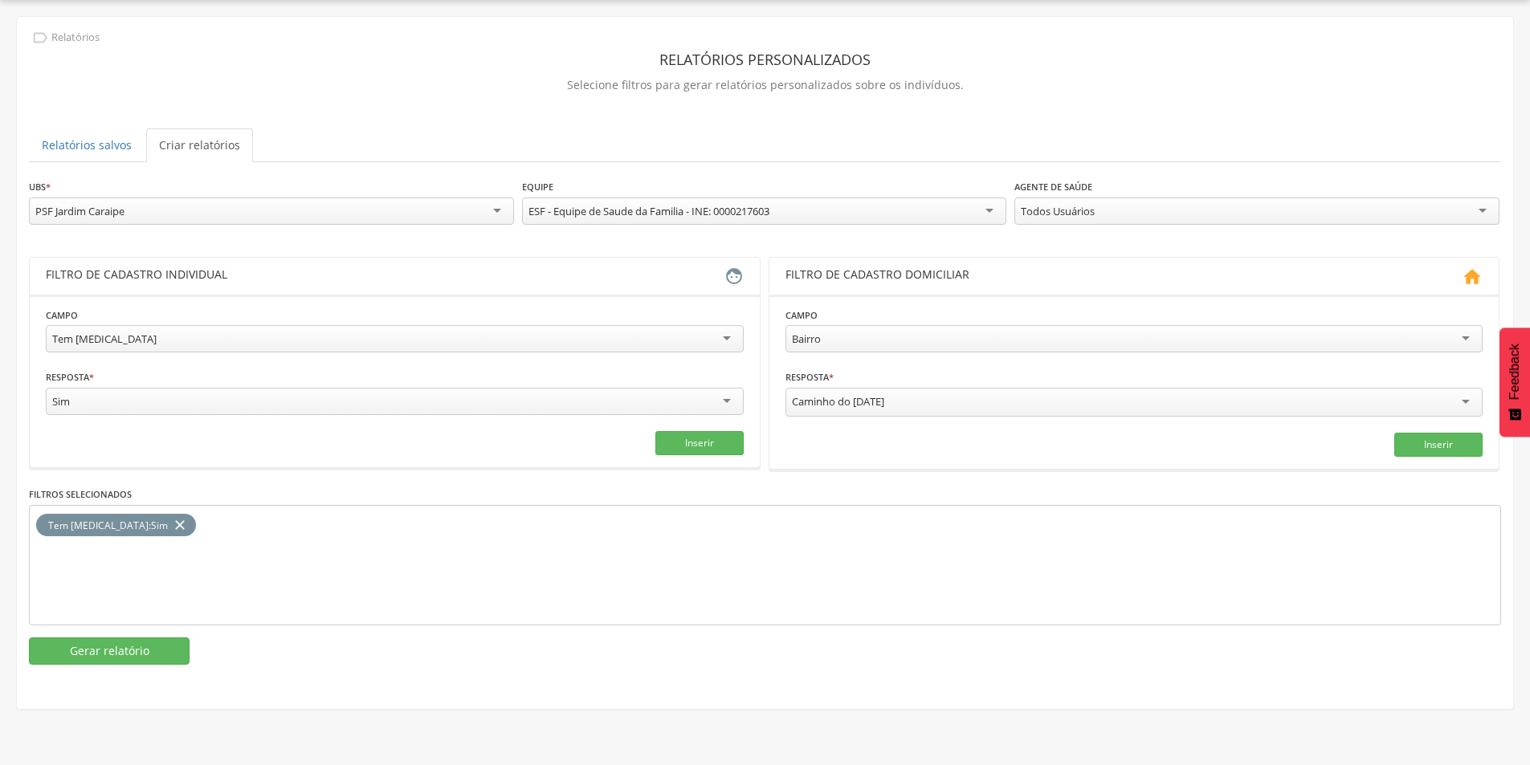
click at [728, 275] on icon "" at bounding box center [733, 276] width 19 height 19
click at [732, 275] on icon "" at bounding box center [733, 276] width 19 height 19
click at [445, 275] on div "Filtro de cadastro individual" at bounding box center [385, 276] width 679 height 19
click at [362, 275] on div "Filtro de cadastro individual" at bounding box center [385, 276] width 679 height 19
click at [171, 540] on div "Tem [MEDICAL_DATA] : Sim close" at bounding box center [765, 565] width 1472 height 120
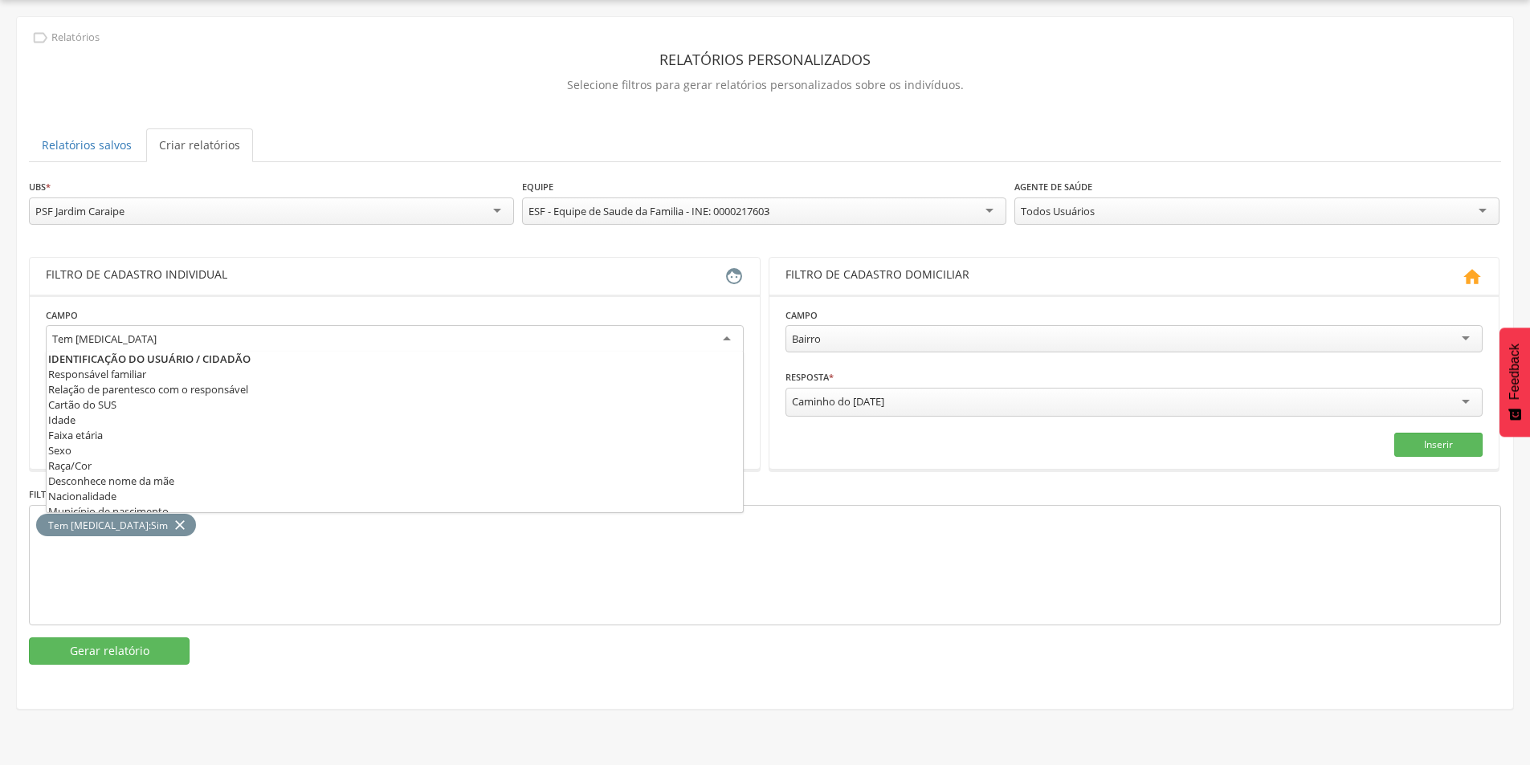
scroll to position [421, 0]
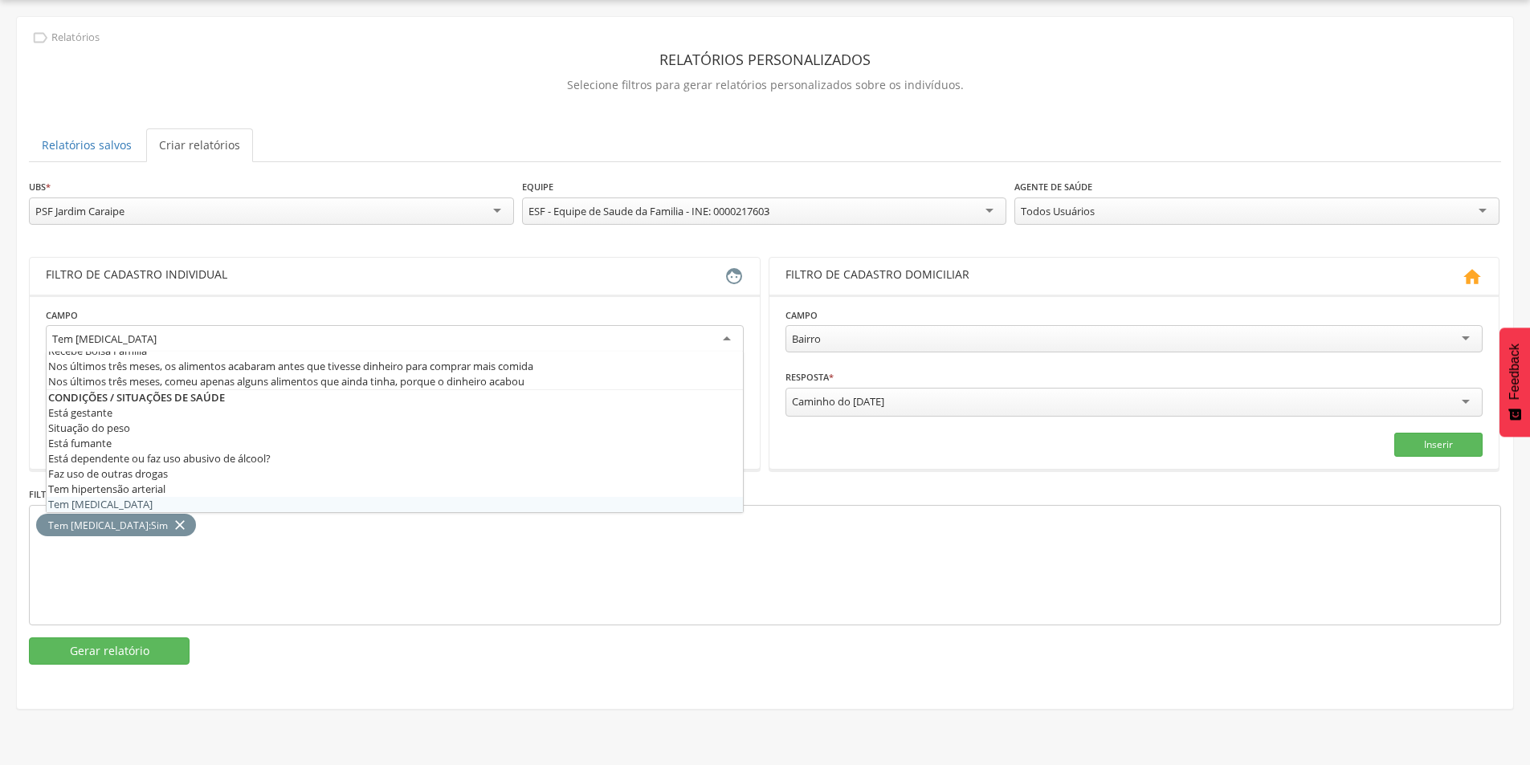
click at [148, 336] on div "Tem [MEDICAL_DATA]" at bounding box center [395, 339] width 698 height 29
click at [149, 345] on div at bounding box center [395, 339] width 698 height 29
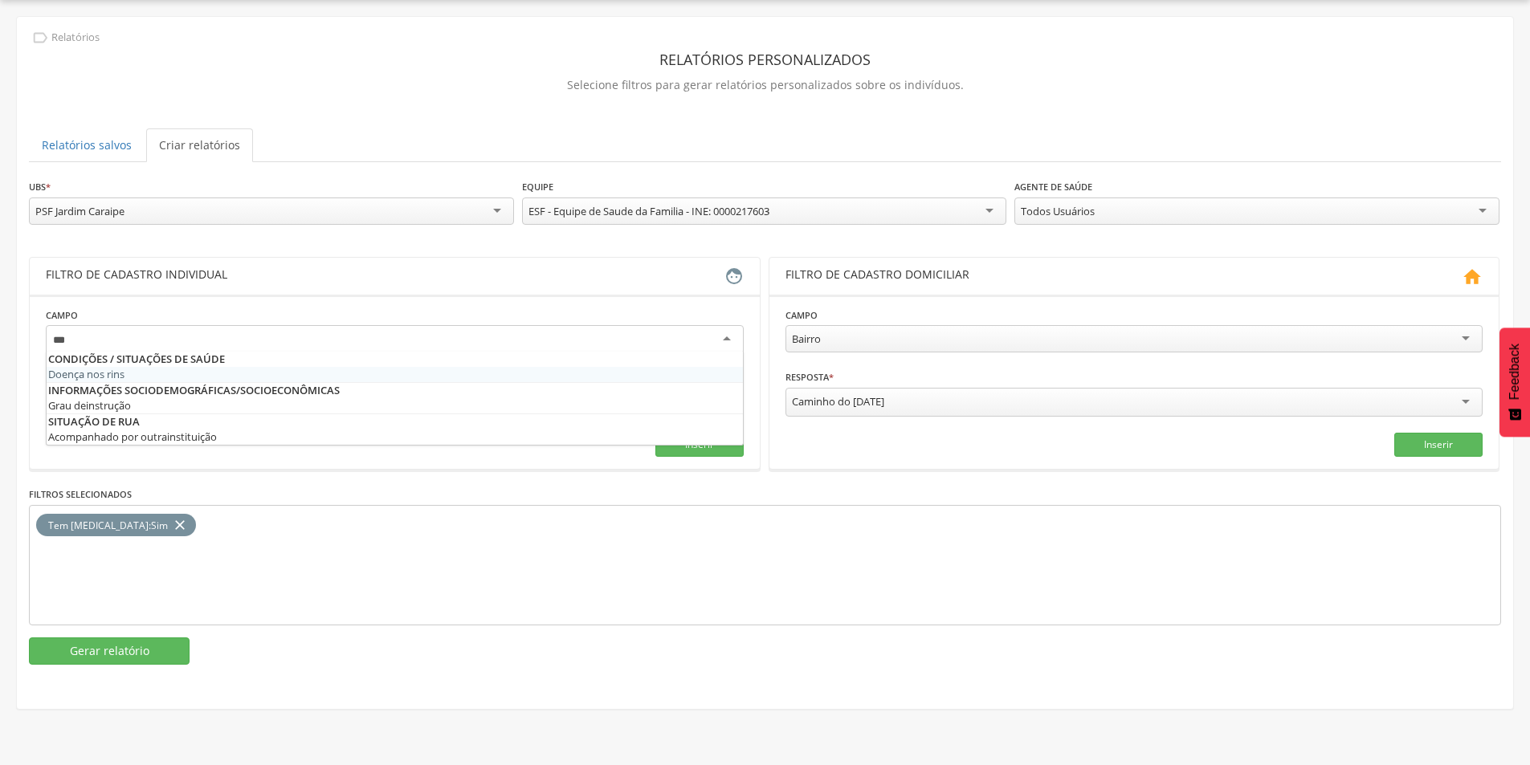
scroll to position [0, 0]
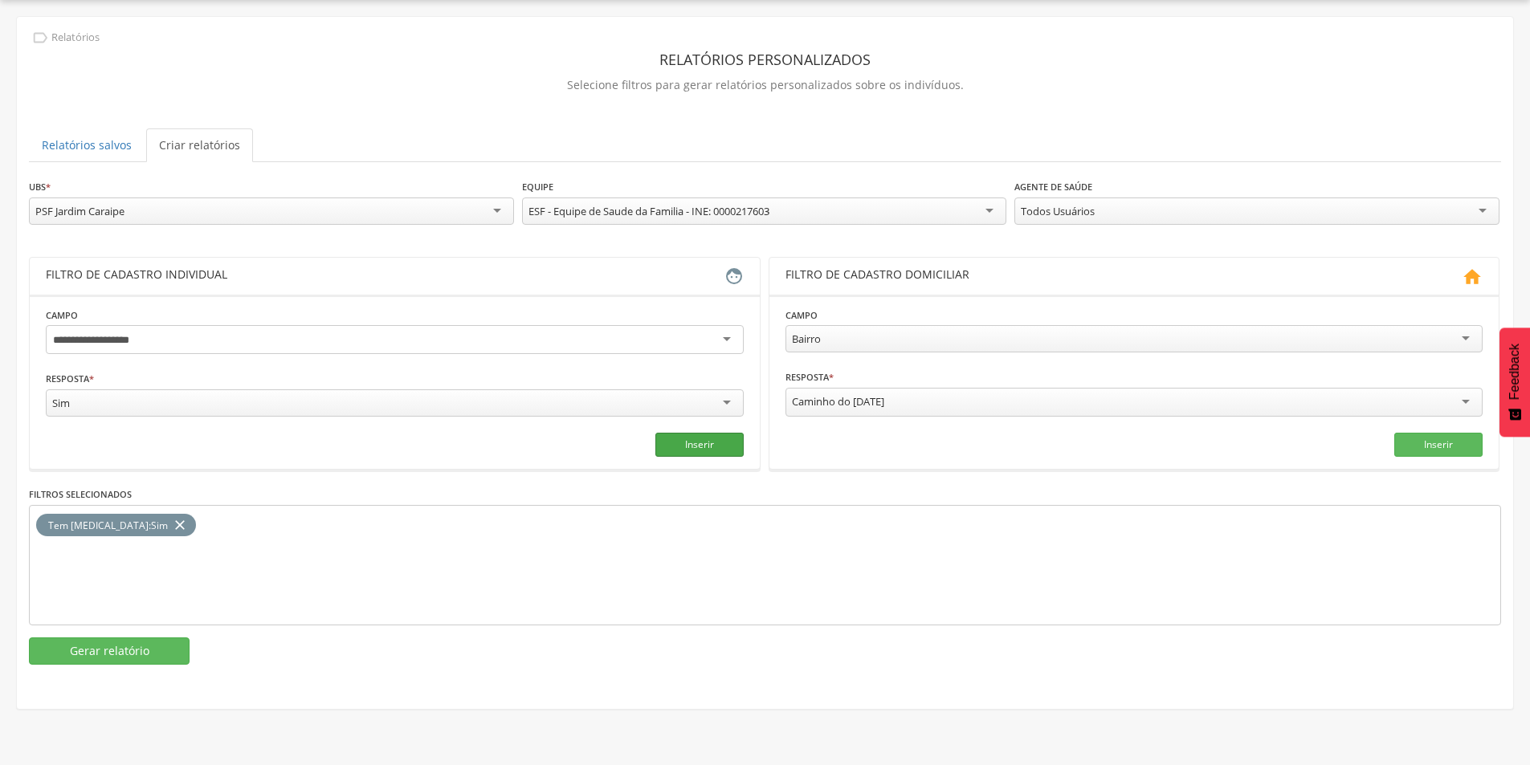
type input "**********"
click at [672, 440] on button "Inserir" at bounding box center [699, 445] width 88 height 24
click at [139, 655] on button "Gerar relatório" at bounding box center [109, 651] width 161 height 27
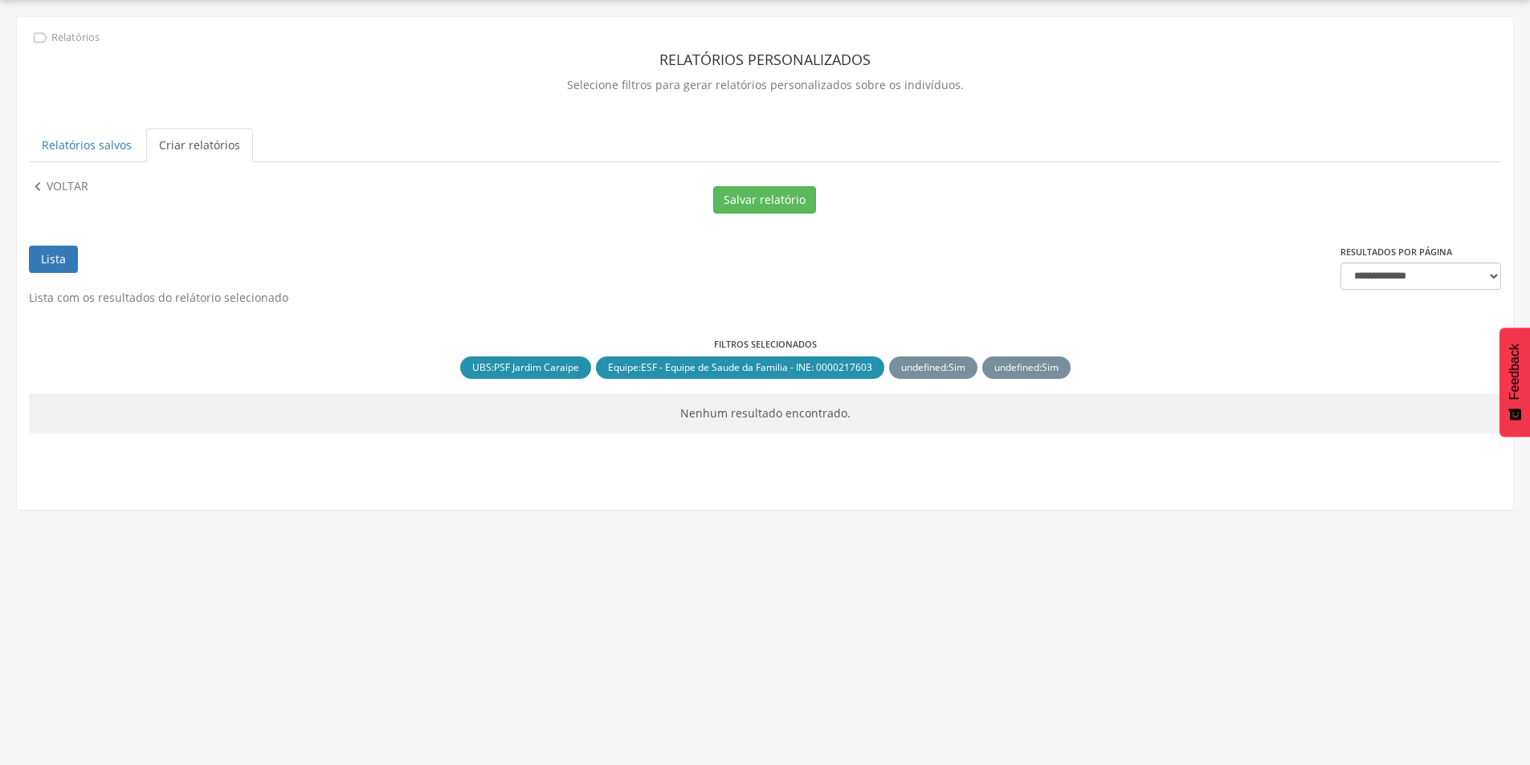
click at [48, 251] on link "Lista" at bounding box center [53, 259] width 49 height 27
